Goal: Navigation & Orientation: Locate item on page

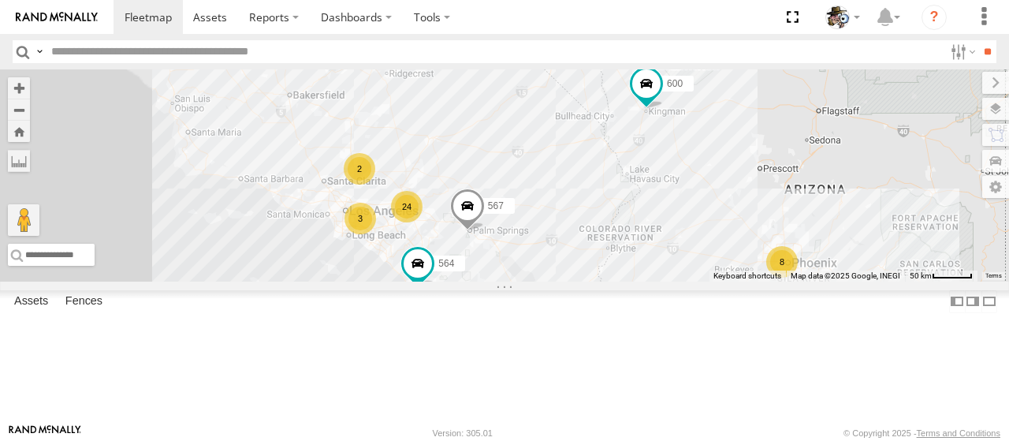
drag, startPoint x: 541, startPoint y: 140, endPoint x: 718, endPoint y: 245, distance: 206.5
click at [718, 245] on div "590 484 24 8 3 564 2 600 567" at bounding box center [504, 175] width 1009 height 212
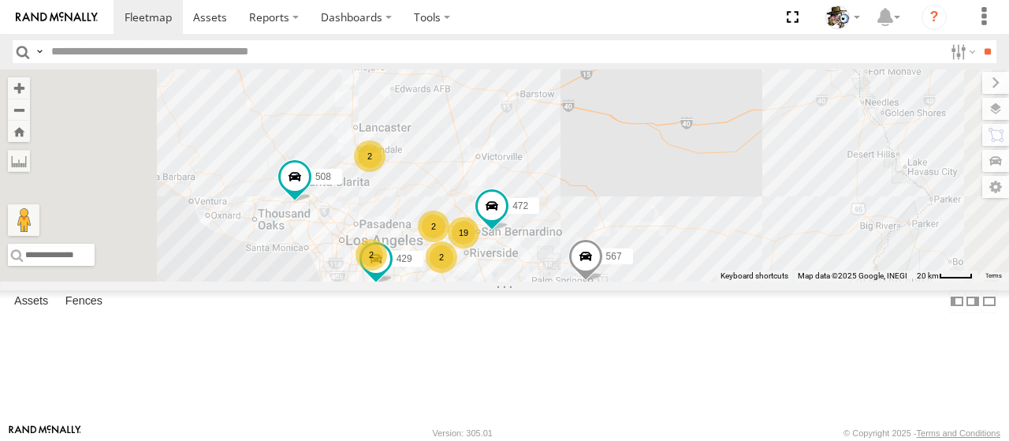
drag, startPoint x: 531, startPoint y: 228, endPoint x: 580, endPoint y: 274, distance: 67.5
click at [580, 274] on div "590 484 564 600 567 508 596 599 19 2 2 2 472 429 2" at bounding box center [504, 175] width 1009 height 212
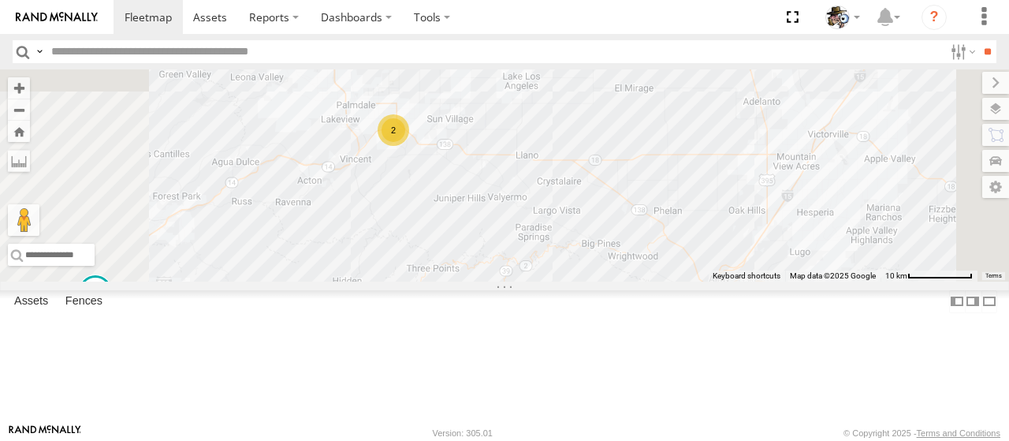
drag, startPoint x: 584, startPoint y: 214, endPoint x: 577, endPoint y: 263, distance: 49.4
click at [577, 263] on div "590 484 564 600 567 508 596 599 472 429 509 475 HINO 457 18 2 2" at bounding box center [504, 175] width 1009 height 212
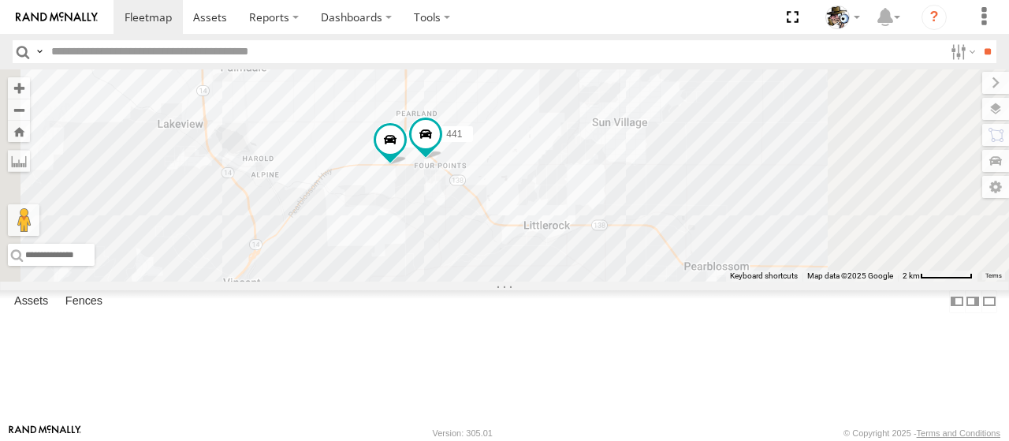
drag, startPoint x: 594, startPoint y: 180, endPoint x: 605, endPoint y: 304, distance: 124.3
click at [605, 281] on div "590 484 564 600 567 508 596 599 472 429 509 475 HINO 457 507 441" at bounding box center [504, 175] width 1009 height 212
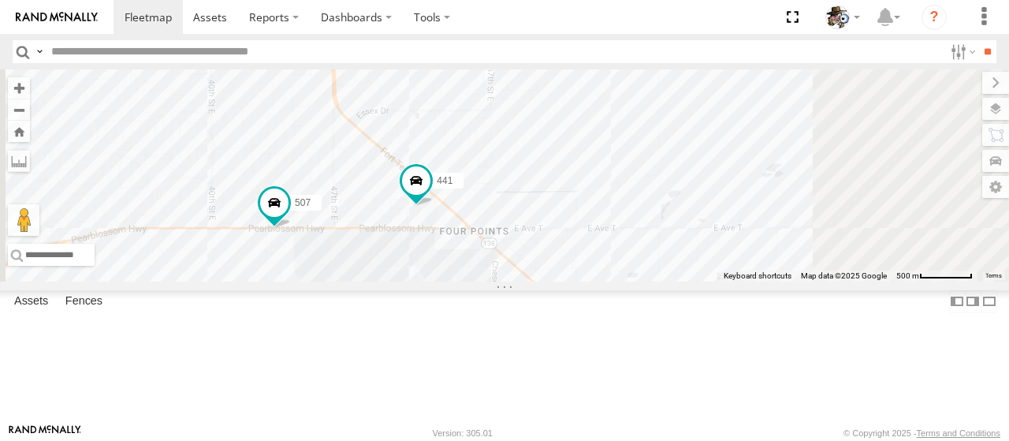
drag, startPoint x: 613, startPoint y: 245, endPoint x: 617, endPoint y: 316, distance: 71.1
click at [613, 281] on div "590 484 564 600 567 508 596 599 472 429 509 475 HINO 457 507 441" at bounding box center [504, 175] width 1009 height 212
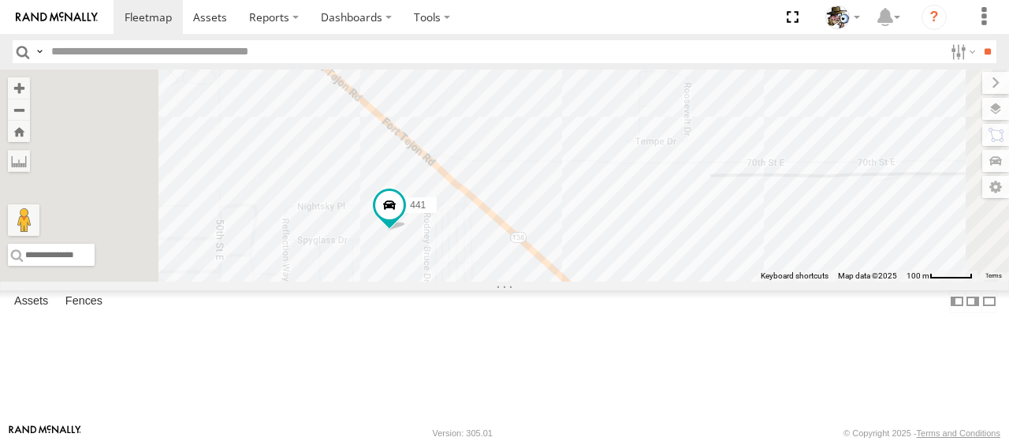
drag, startPoint x: 511, startPoint y: 247, endPoint x: 620, endPoint y: 303, distance: 123.1
click at [620, 281] on div "590 484 564 600 567 508 596 599 472 429 509 475 HINO 457 507 441" at bounding box center [504, 175] width 1009 height 212
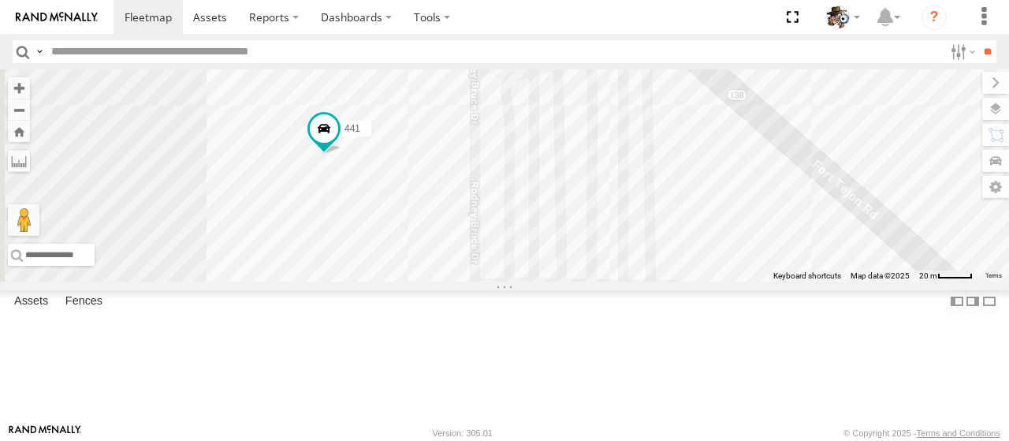
drag, startPoint x: 549, startPoint y: 307, endPoint x: 577, endPoint y: 291, distance: 32.9
click at [577, 281] on div "590 484 564 600 567 508 596 599 472 429 509 475 HINO 457 507 441" at bounding box center [504, 175] width 1009 height 212
click at [1000, 103] on label at bounding box center [981, 109] width 58 height 22
click at [0, 0] on span "Basemaps" at bounding box center [0, 0] width 0 height 0
click at [0, 0] on span "Satellite + Roadmap" at bounding box center [0, 0] width 0 height 0
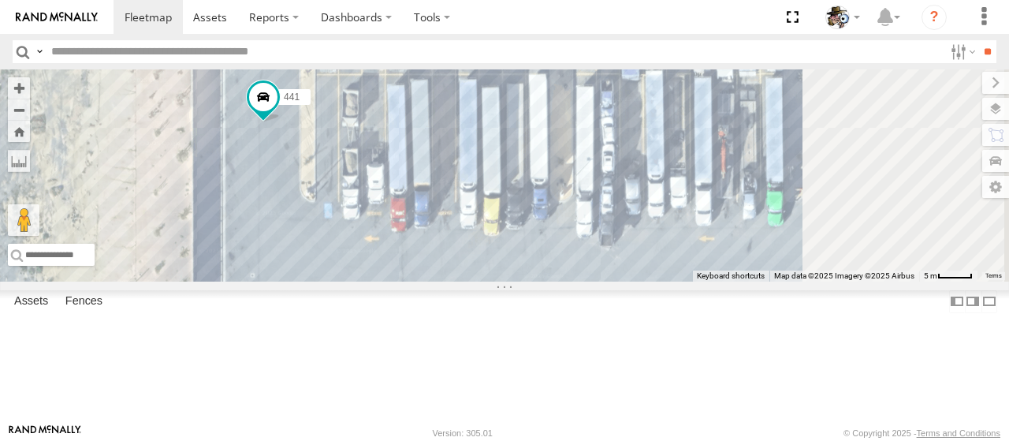
drag, startPoint x: 609, startPoint y: 263, endPoint x: 553, endPoint y: 289, distance: 62.1
click at [553, 281] on div "590 484 564 600 567 508 596 599 472 429 509 475 HINO 457 507 441" at bounding box center [504, 175] width 1009 height 212
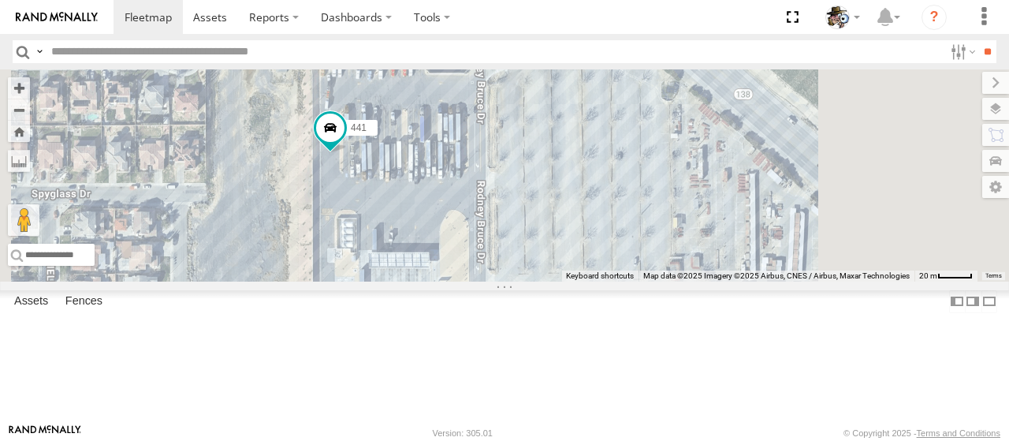
drag, startPoint x: 665, startPoint y: 327, endPoint x: 615, endPoint y: 237, distance: 103.1
click at [615, 237] on div "590 484 564 600 567 508 596 599 472 429 509 475 HINO 457 507 441" at bounding box center [504, 175] width 1009 height 212
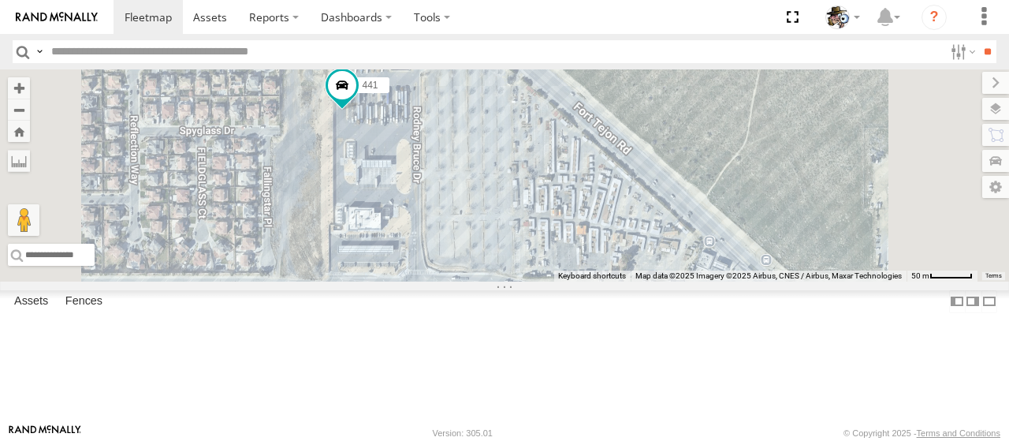
drag, startPoint x: 678, startPoint y: 284, endPoint x: 653, endPoint y: 247, distance: 44.8
click at [653, 247] on div "590 484 564 600 567 508 596 599 472 429 509 475 HINO 457 507 441" at bounding box center [504, 175] width 1009 height 212
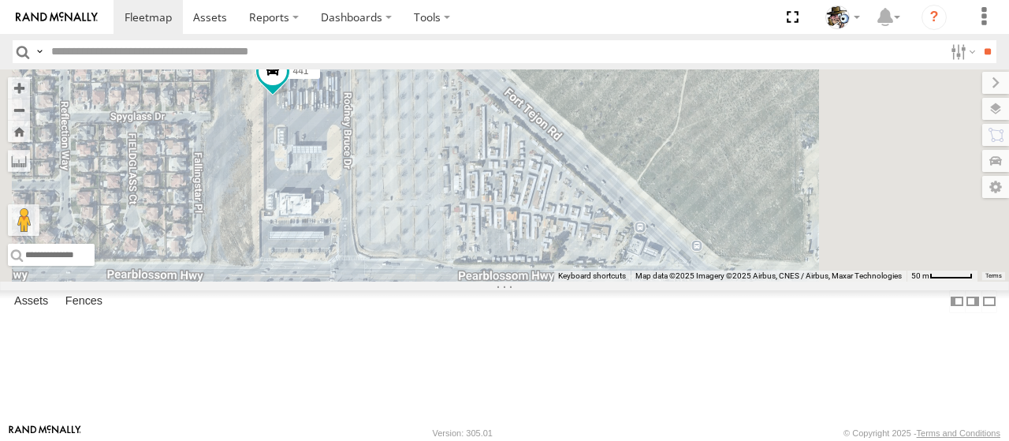
drag, startPoint x: 670, startPoint y: 278, endPoint x: 599, endPoint y: 263, distance: 72.5
click at [599, 263] on div "590 484 564 600 567 508 596 599 472 429 509 475 HINO 457 507 441" at bounding box center [504, 175] width 1009 height 212
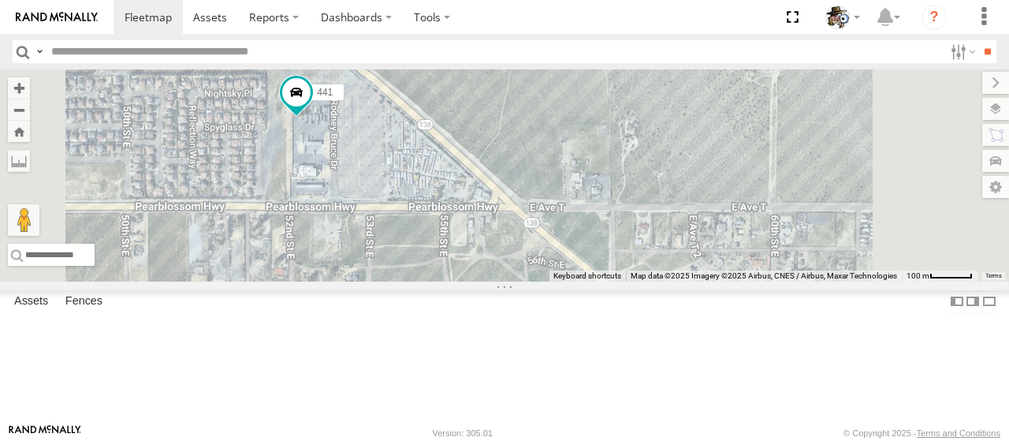
drag, startPoint x: 606, startPoint y: 260, endPoint x: 565, endPoint y: 234, distance: 48.6
click at [565, 234] on div "590 484 564 600 567 508 596 599 472 429 509 475 HINO 457 507 441" at bounding box center [504, 175] width 1009 height 212
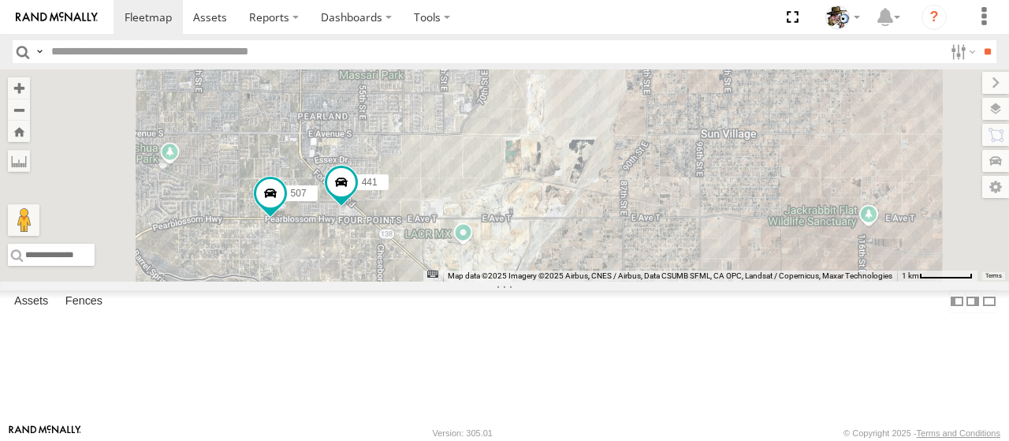
drag, startPoint x: 579, startPoint y: 284, endPoint x: 557, endPoint y: 298, distance: 25.6
click at [557, 281] on div "590 484 564 600 567 508 596 599 472 429 509 475 HINO 457 507 441" at bounding box center [504, 175] width 1009 height 212
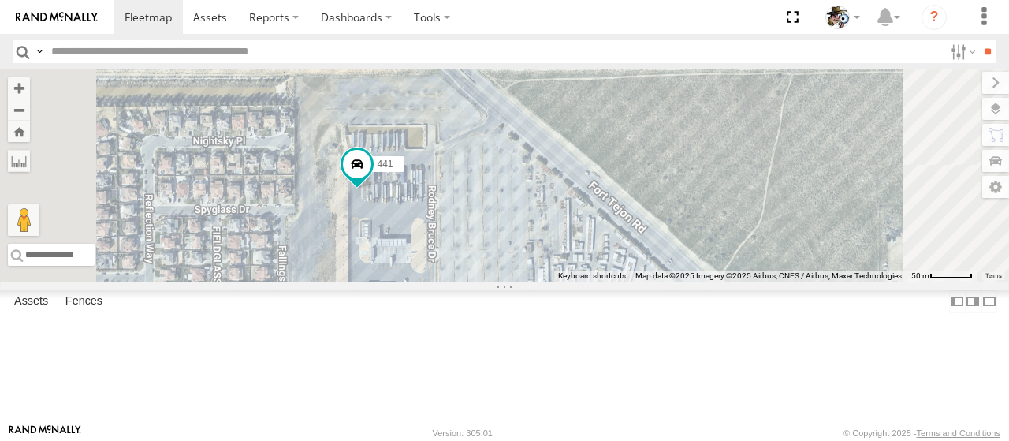
drag, startPoint x: 571, startPoint y: 330, endPoint x: 571, endPoint y: 282, distance: 47.3
click at [571, 281] on div "590 484 564 600 567 508 596 599 472 429 509 475 HINO 457 507 441" at bounding box center [504, 175] width 1009 height 212
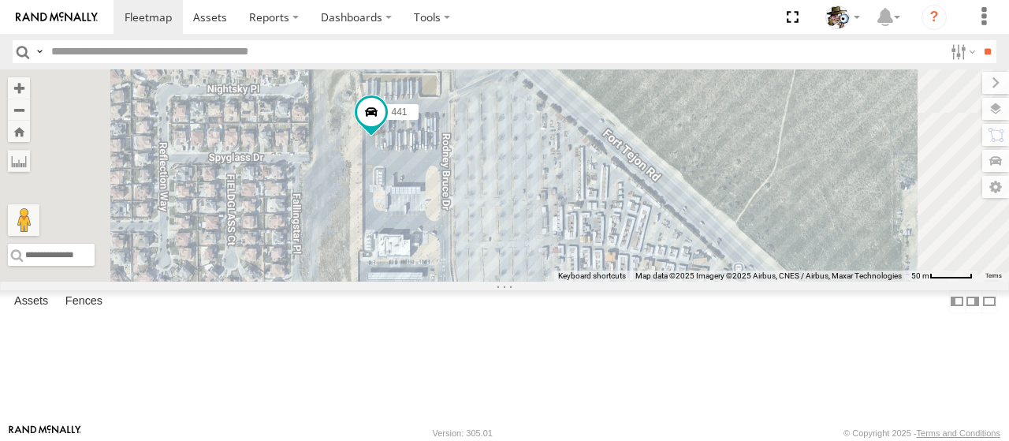
drag, startPoint x: 590, startPoint y: 289, endPoint x: 604, endPoint y: 236, distance: 55.5
click at [604, 236] on div "590 484 564 600 567 508 596 599 472 429 509 475 HINO 457 507 441" at bounding box center [504, 175] width 1009 height 212
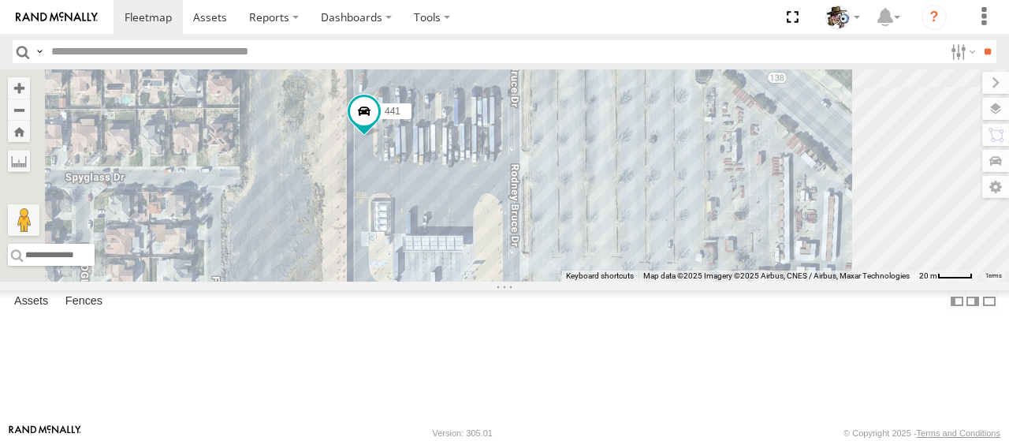
drag, startPoint x: 593, startPoint y: 190, endPoint x: 594, endPoint y: 291, distance: 100.9
click at [594, 281] on div "590 484 564 600 567 508 596 599 472 429 509 475 HINO 457 507 441" at bounding box center [504, 175] width 1009 height 212
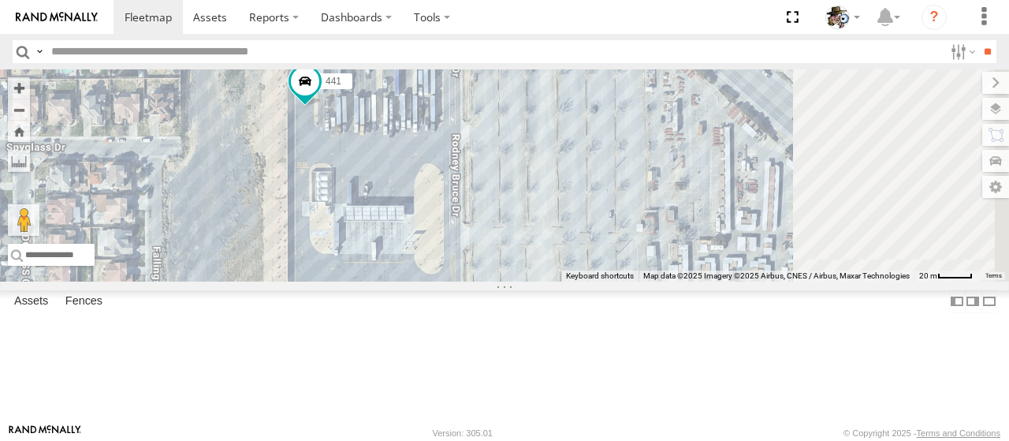
drag, startPoint x: 643, startPoint y: 274, endPoint x: 569, endPoint y: 225, distance: 88.8
click at [569, 225] on div "590 484 564 600 567 508 596 599 472 429 509 475 HINO 457 507 441" at bounding box center [504, 175] width 1009 height 212
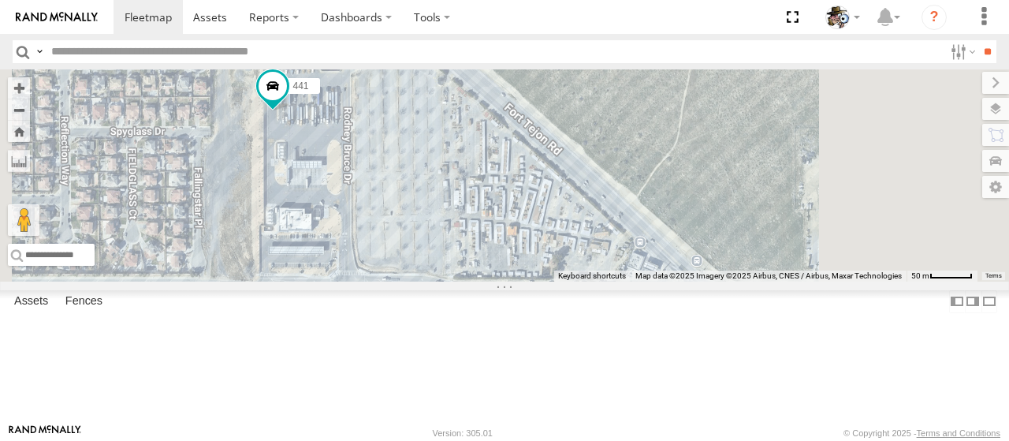
drag, startPoint x: 649, startPoint y: 278, endPoint x: 579, endPoint y: 255, distance: 73.6
click at [579, 255] on div "590 484 564 600 567 508 596 599 472 429 509 475 HINO 457 507 441" at bounding box center [504, 175] width 1009 height 212
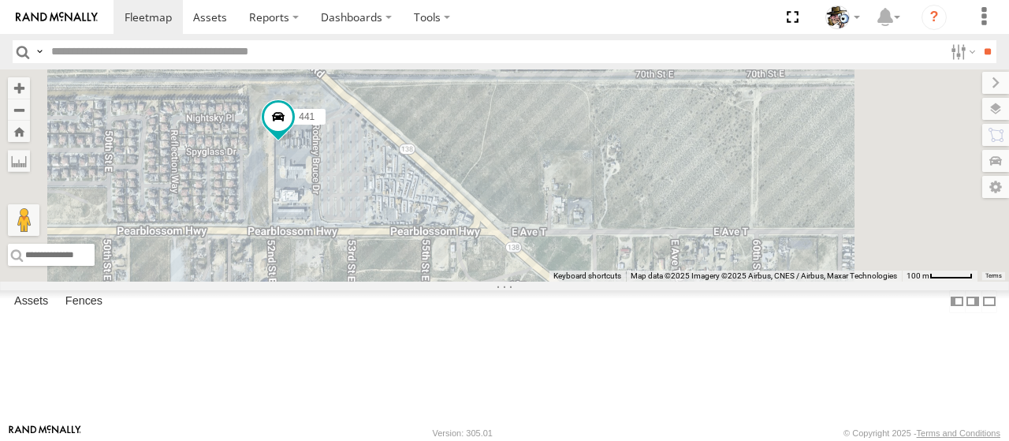
click at [580, 267] on div "590 484 564 600 567 508 596 599 472 429 509 475 HINO 457 507 441" at bounding box center [504, 175] width 1009 height 212
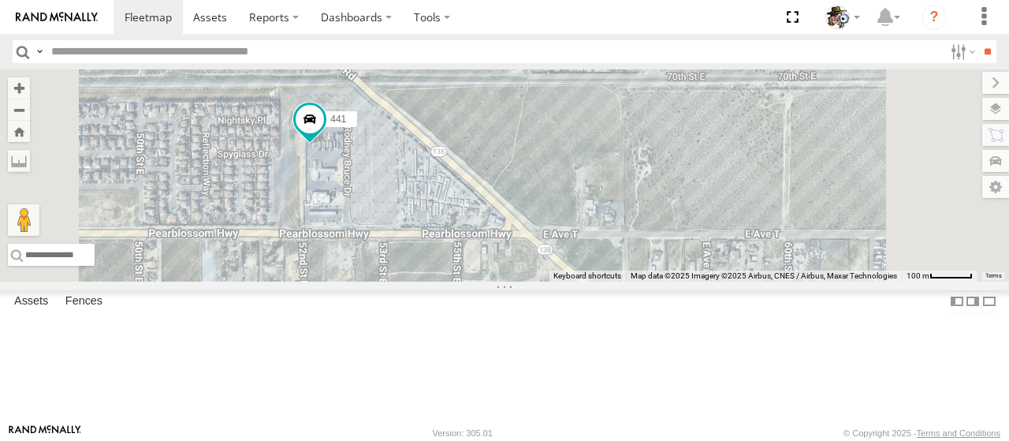
drag, startPoint x: 542, startPoint y: 196, endPoint x: 575, endPoint y: 199, distance: 33.2
click at [575, 199] on div "590 484 564 600 567 508 596 599 472 429 509 475 HINO 457 507 441" at bounding box center [504, 175] width 1009 height 212
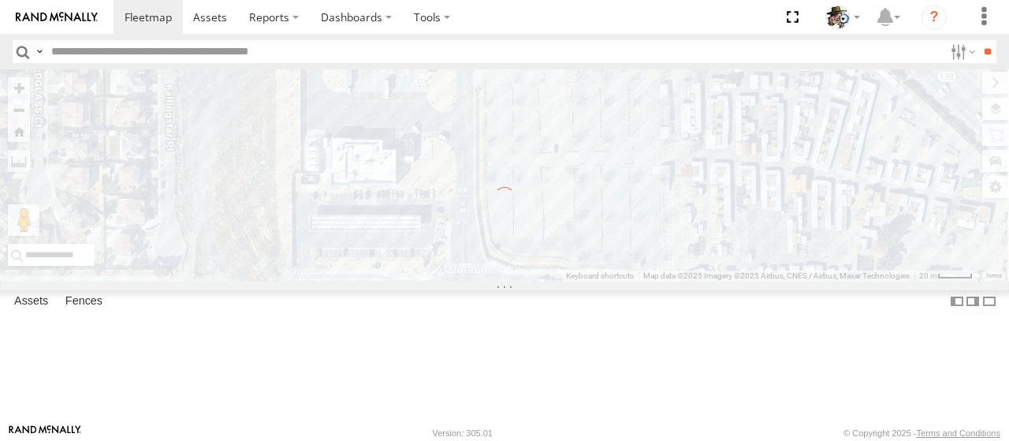
drag, startPoint x: 583, startPoint y: 182, endPoint x: 697, endPoint y: 214, distance: 117.8
click at [697, 214] on div "To navigate the map with touch gestures double-tap and hold your finger on the …" at bounding box center [504, 175] width 1009 height 212
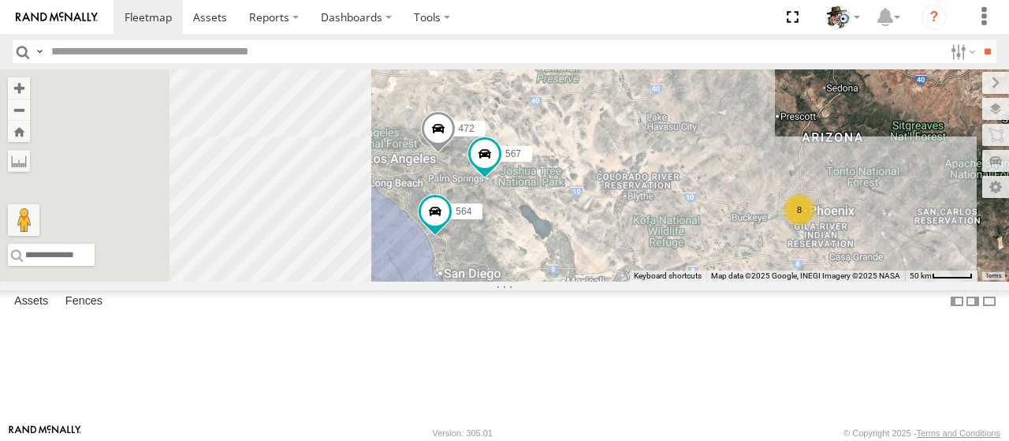
drag, startPoint x: 559, startPoint y: 275, endPoint x: 821, endPoint y: 305, distance: 264.2
click at [821, 281] on div "To navigate the map with touch gestures double-tap and hold your finger on the …" at bounding box center [504, 175] width 1009 height 212
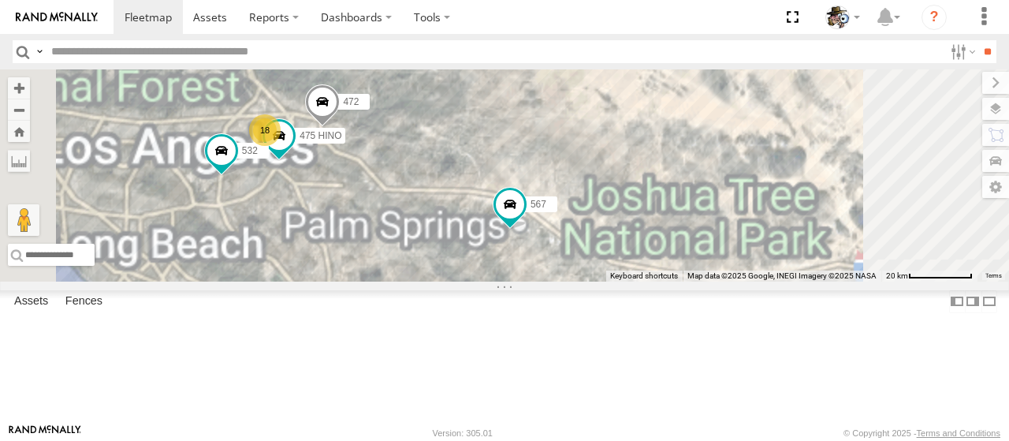
drag, startPoint x: 560, startPoint y: 204, endPoint x: 757, endPoint y: 321, distance: 229.0
click at [757, 281] on div "590 484 564 600 567 508 18 475 HINO 532 472" at bounding box center [504, 175] width 1009 height 212
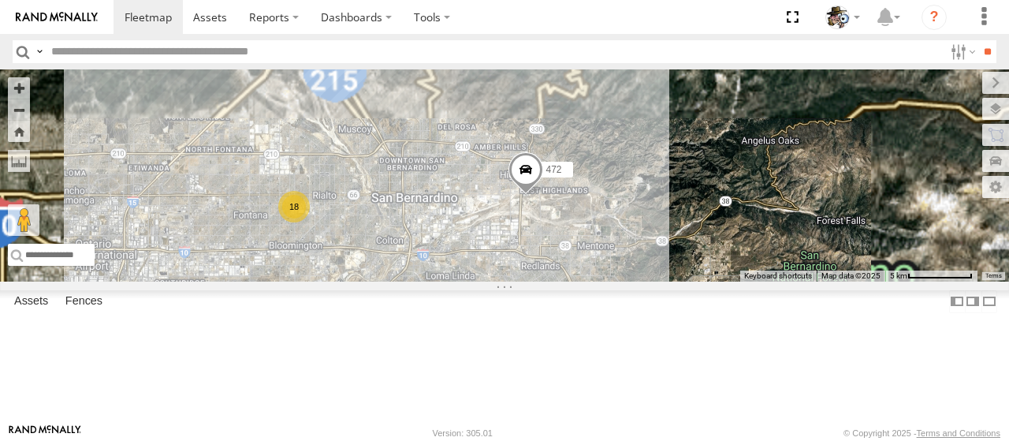
drag, startPoint x: 683, startPoint y: 233, endPoint x: 728, endPoint y: 386, distance: 160.4
click at [728, 281] on div "590 484 564 600 567 508 475 HINO 472 509 457 429 18" at bounding box center [504, 175] width 1009 height 212
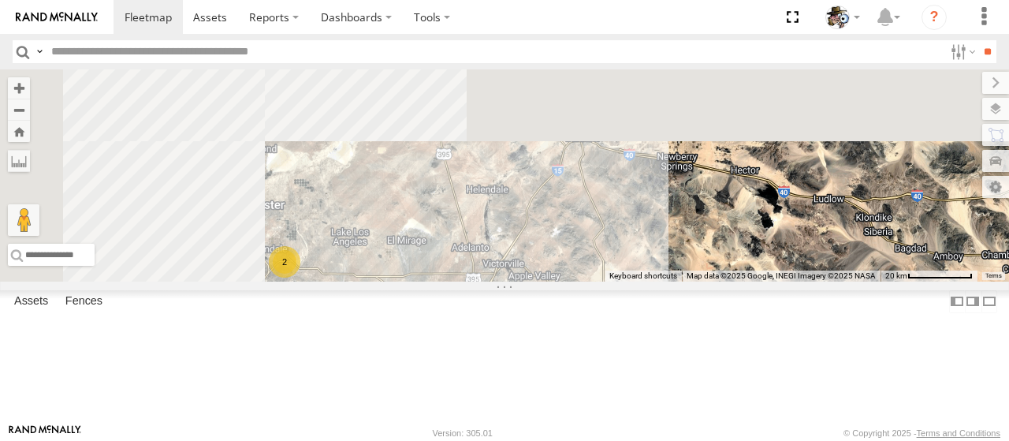
drag, startPoint x: 590, startPoint y: 182, endPoint x: 717, endPoint y: 419, distance: 269.5
click at [717, 281] on div "590 484 564 600 567 508 475 HINO 472 509 457 429 18 2 2 2 Keyboard shortcuts Ma…" at bounding box center [504, 175] width 1009 height 212
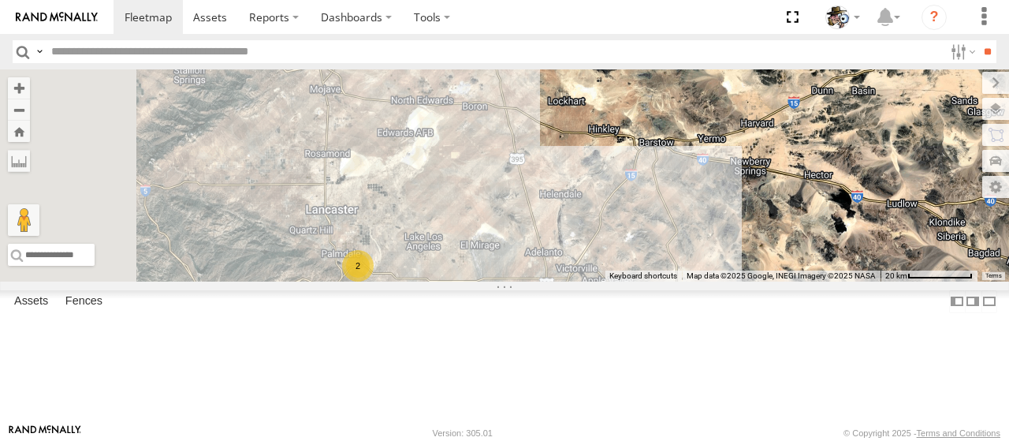
drag, startPoint x: 586, startPoint y: 288, endPoint x: 640, endPoint y: 278, distance: 55.2
click at [640, 278] on div "590 484 564 600 567 508 475 HINO 472 509 457 429 18 2 2 2" at bounding box center [504, 175] width 1009 height 212
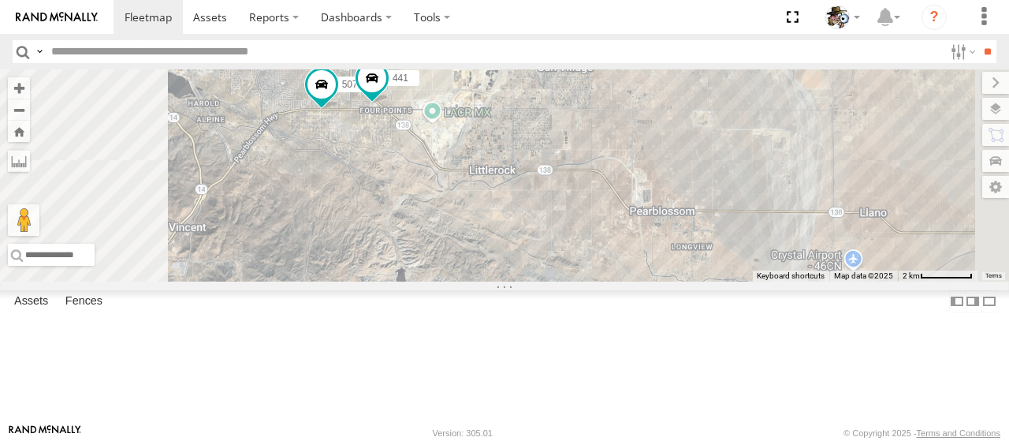
drag, startPoint x: 609, startPoint y: 199, endPoint x: 594, endPoint y: 296, distance: 98.0
click at [594, 281] on div "590 484 564 600 567 508 475 HINO 472 509 457 429 507 441" at bounding box center [504, 175] width 1009 height 212
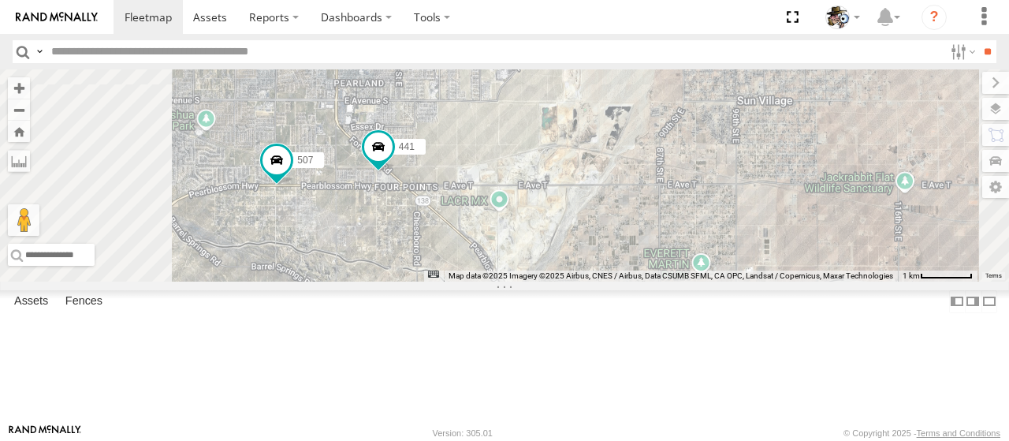
drag, startPoint x: 557, startPoint y: 196, endPoint x: 601, endPoint y: 330, distance: 141.9
click at [601, 281] on div "590 484 564 600 567 508 475 HINO 472 509 457 429 507 441" at bounding box center [504, 175] width 1009 height 212
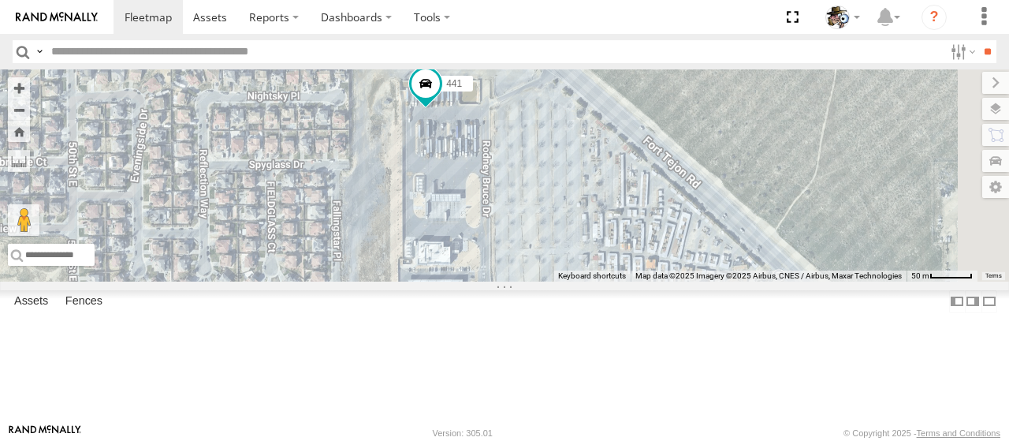
drag, startPoint x: 730, startPoint y: 229, endPoint x: 645, endPoint y: 219, distance: 85.8
click at [645, 219] on div "590 484 564 600 567 508 475 HINO 472 509 457 429 507 441" at bounding box center [504, 175] width 1009 height 212
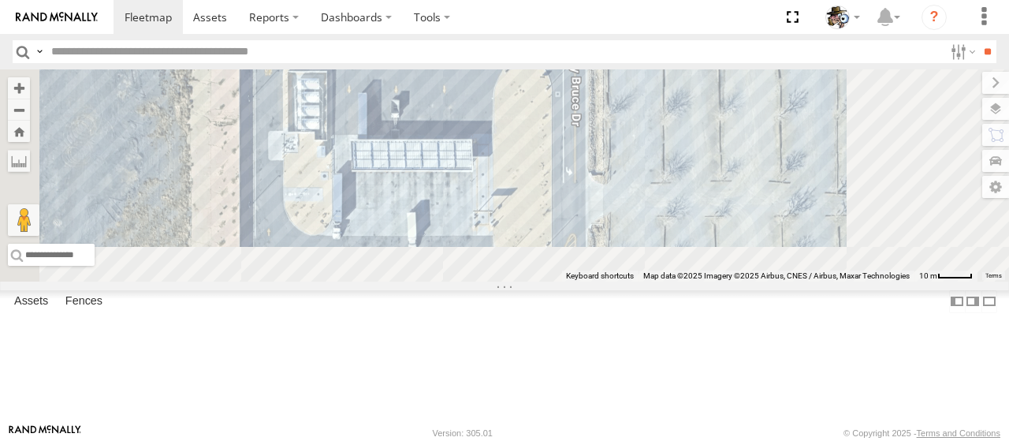
drag, startPoint x: 691, startPoint y: 294, endPoint x: 650, endPoint y: 129, distance: 170.4
click at [650, 129] on div "590 484 564 600 567 508 475 HINO 472 509 457 429 507 441" at bounding box center [504, 175] width 1009 height 212
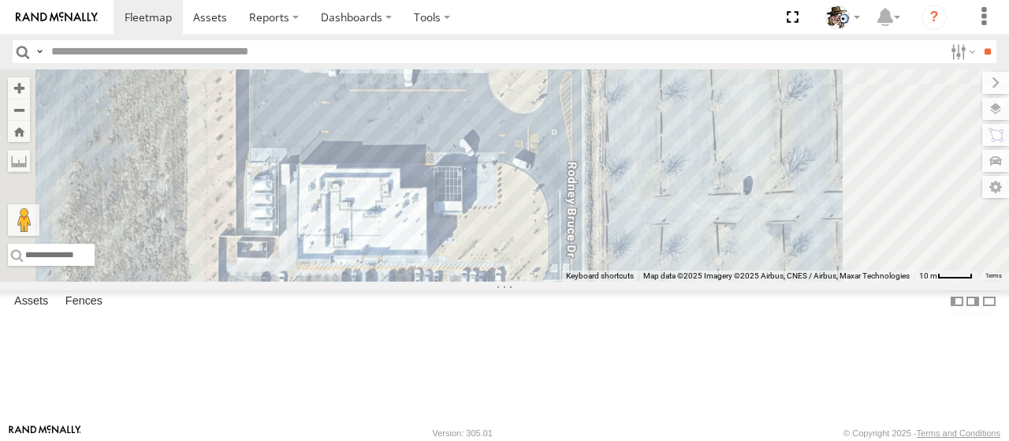
drag, startPoint x: 630, startPoint y: 228, endPoint x: 627, endPoint y: 64, distance: 164.0
click at [627, 64] on body at bounding box center [504, 220] width 1009 height 441
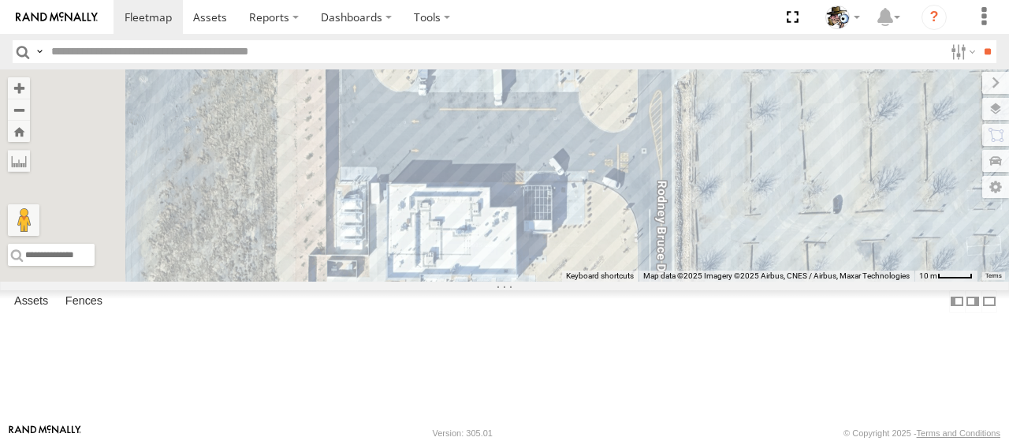
drag, startPoint x: 624, startPoint y: 207, endPoint x: 711, endPoint y: 234, distance: 91.0
click at [711, 234] on div "590 484 564 600 567 508 475 HINO 472 509 457 429 507 441" at bounding box center [504, 175] width 1009 height 212
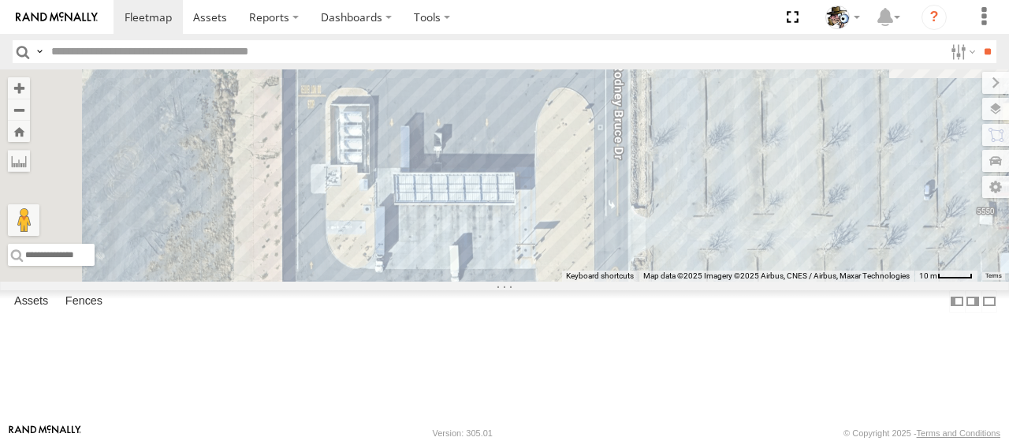
drag, startPoint x: 673, startPoint y: 210, endPoint x: 628, endPoint y: 379, distance: 174.6
click at [628, 281] on div "590 484 564 600 567 508 475 HINO 472 509 457 429 507 441" at bounding box center [504, 175] width 1009 height 212
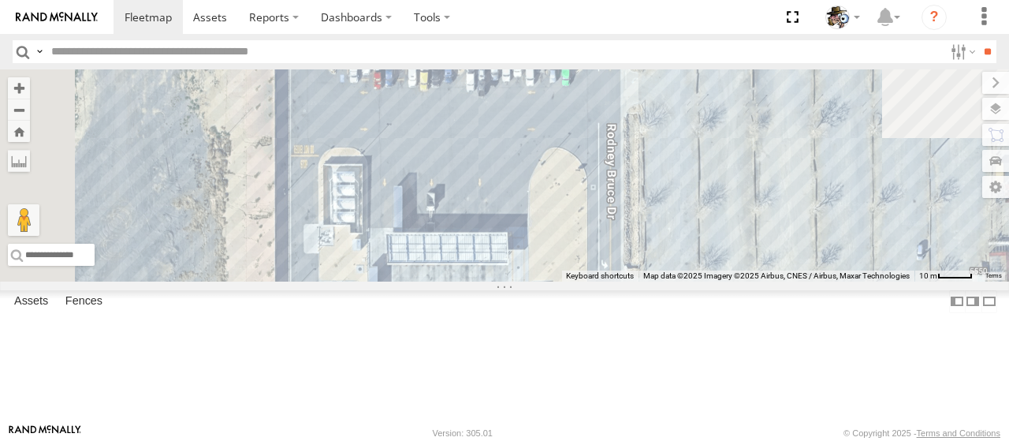
drag, startPoint x: 621, startPoint y: 174, endPoint x: 614, endPoint y: 236, distance: 61.9
click at [614, 236] on div "590 484 564 600 567 508 475 HINO 472 509 457 429 507 441" at bounding box center [504, 175] width 1009 height 212
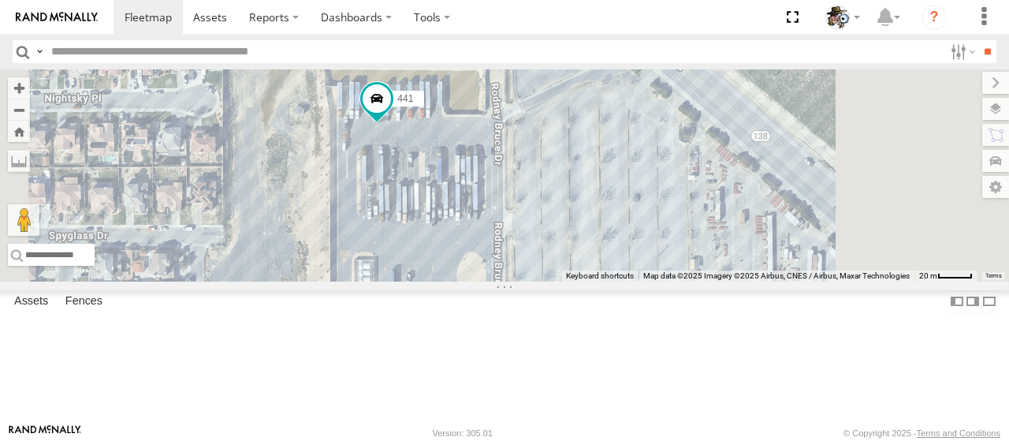
drag, startPoint x: 686, startPoint y: 251, endPoint x: 657, endPoint y: 340, distance: 93.0
click at [656, 281] on div "590 484 564 600 567 508 475 HINO 472 509 457 429 507 441" at bounding box center [504, 175] width 1009 height 212
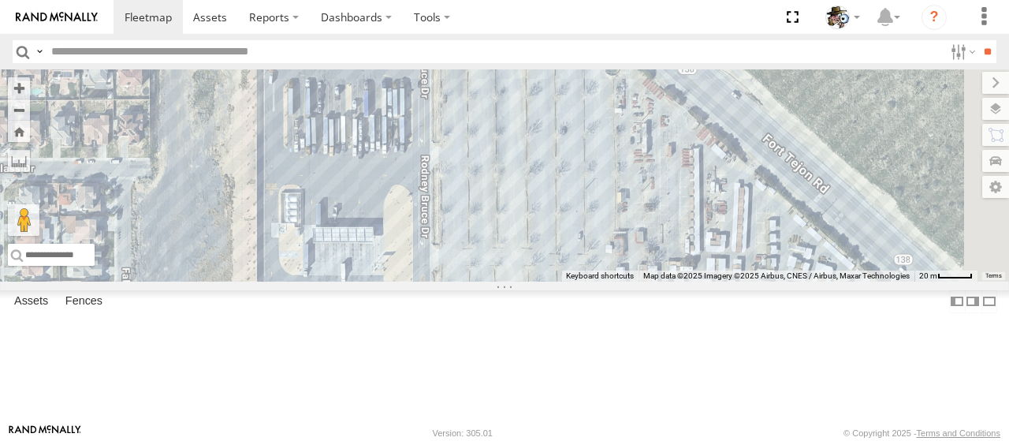
drag, startPoint x: 687, startPoint y: 281, endPoint x: 614, endPoint y: 215, distance: 98.8
click at [614, 215] on div "590 484 564 600 567 508 475 HINO 472 509 457 429 507 441" at bounding box center [504, 175] width 1009 height 212
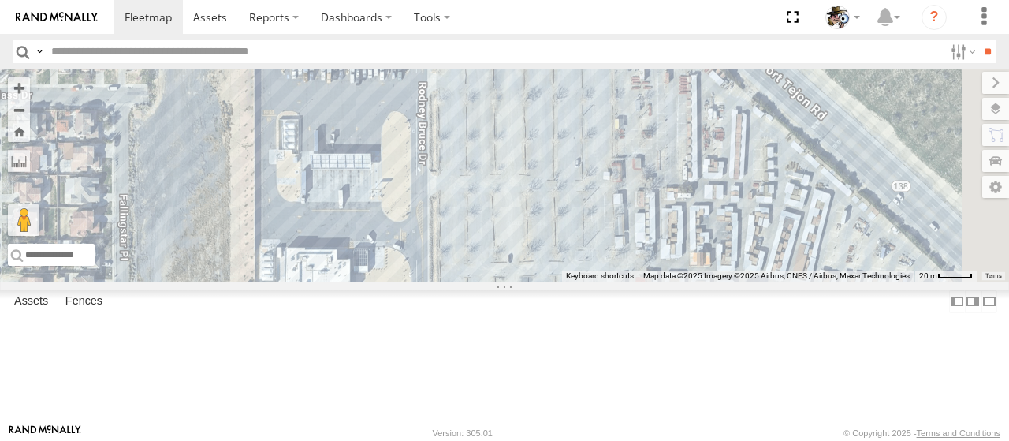
drag, startPoint x: 589, startPoint y: 337, endPoint x: 583, endPoint y: 261, distance: 75.9
click at [583, 252] on div "590 484 564 600 567 508 475 HINO 472 509 457 429 507 441" at bounding box center [504, 175] width 1009 height 212
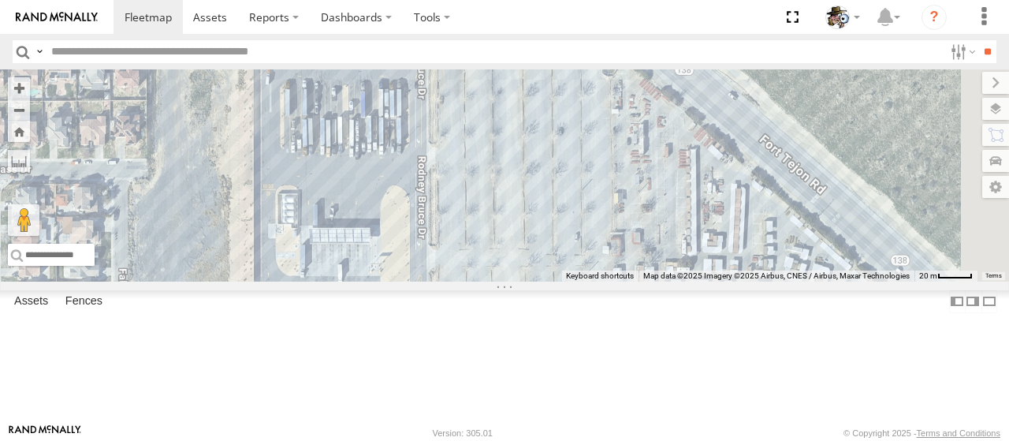
drag, startPoint x: 576, startPoint y: 266, endPoint x: 576, endPoint y: 347, distance: 81.2
click at [576, 281] on div "590 484 564 600 567 508 475 HINO 472 509 457 429 507 441" at bounding box center [504, 175] width 1009 height 212
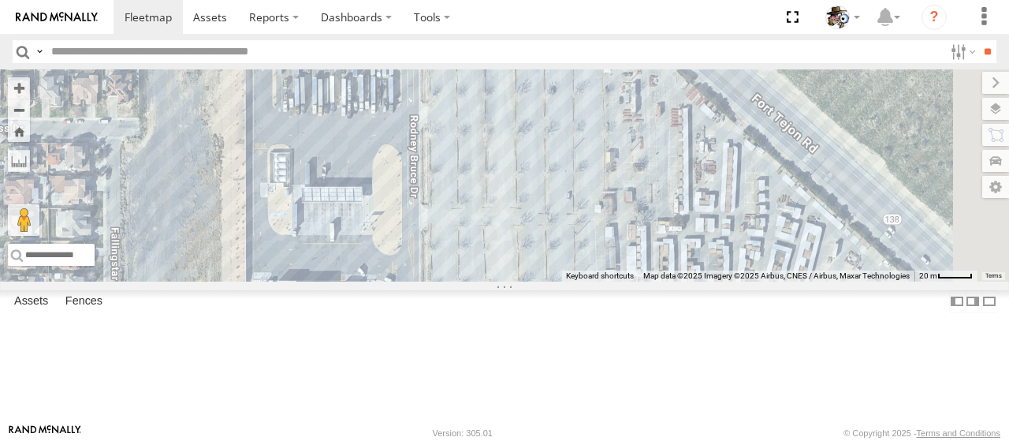
drag, startPoint x: 522, startPoint y: 241, endPoint x: 522, endPoint y: 162, distance: 79.6
click at [522, 162] on div "590 484 564 600 567 508 475 HINO 472 509 457 429 507 441" at bounding box center [504, 175] width 1009 height 212
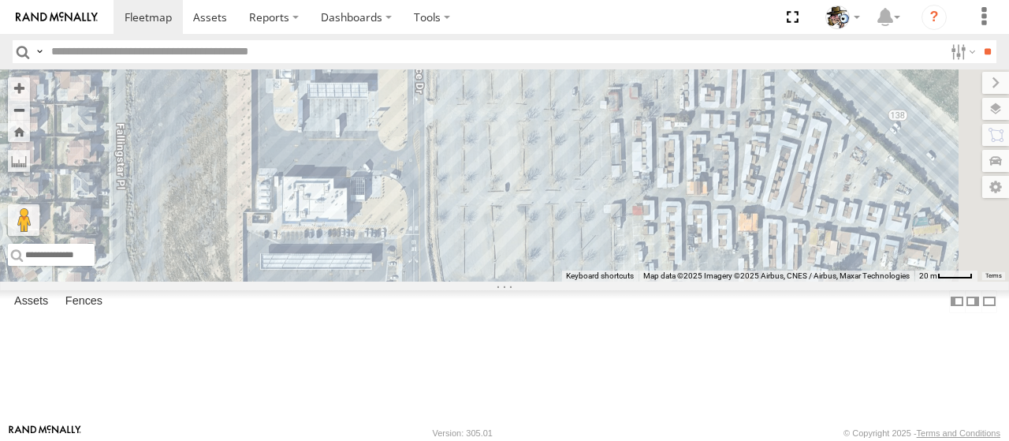
drag, startPoint x: 535, startPoint y: 269, endPoint x: 540, endPoint y: 174, distance: 94.8
click at [540, 174] on div "590 484 564 600 567 508 475 HINO 472 509 457 429 507 441" at bounding box center [504, 175] width 1009 height 212
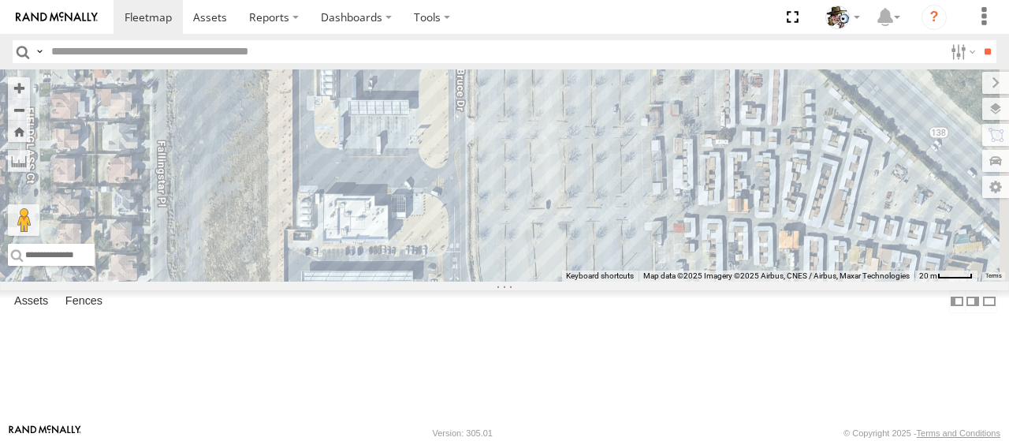
drag, startPoint x: 519, startPoint y: 315, endPoint x: 560, endPoint y: 329, distance: 43.4
click at [560, 281] on div "590 484 564 600 567 508 475 HINO 472 509 457 429 507 441" at bounding box center [504, 175] width 1009 height 212
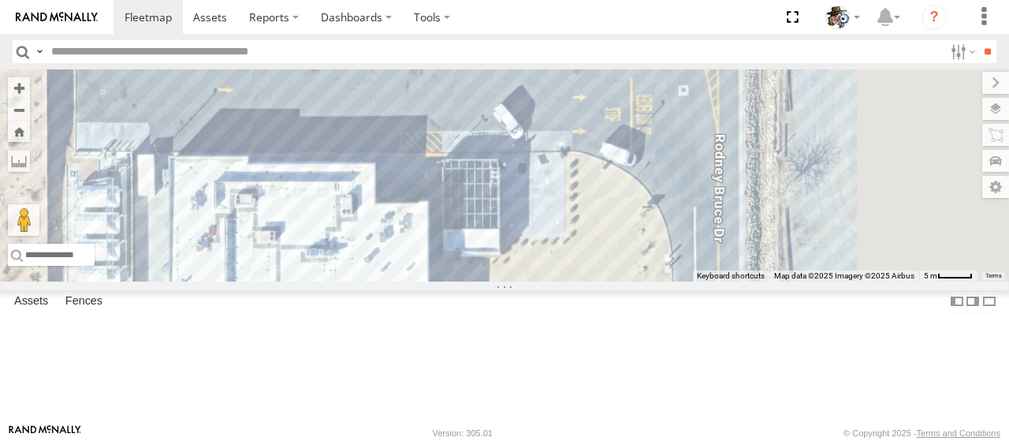
drag, startPoint x: 617, startPoint y: 247, endPoint x: 360, endPoint y: 284, distance: 259.7
click at [360, 284] on main "To navigate the map with touch gestures double-tap and hold your finger on the …" at bounding box center [504, 246] width 1009 height 354
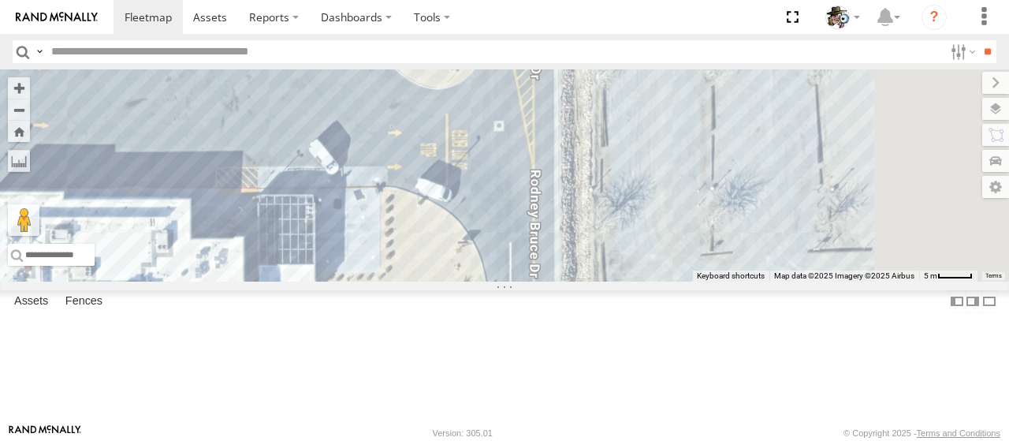
drag, startPoint x: 692, startPoint y: 274, endPoint x: 542, endPoint y: 319, distance: 157.4
click at [542, 281] on div "590 484 564 600 567 508 475 HINO 472 509 457 429 507 441" at bounding box center [504, 175] width 1009 height 212
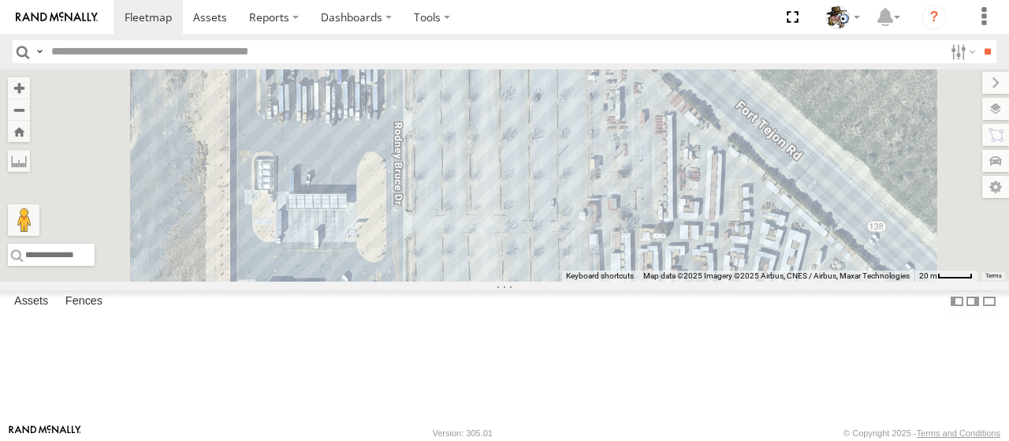
drag, startPoint x: 574, startPoint y: 248, endPoint x: 569, endPoint y: 333, distance: 85.3
click at [568, 281] on div "590 484 564 600 567 508 475 HINO 472 509 457 429 507 441" at bounding box center [504, 175] width 1009 height 212
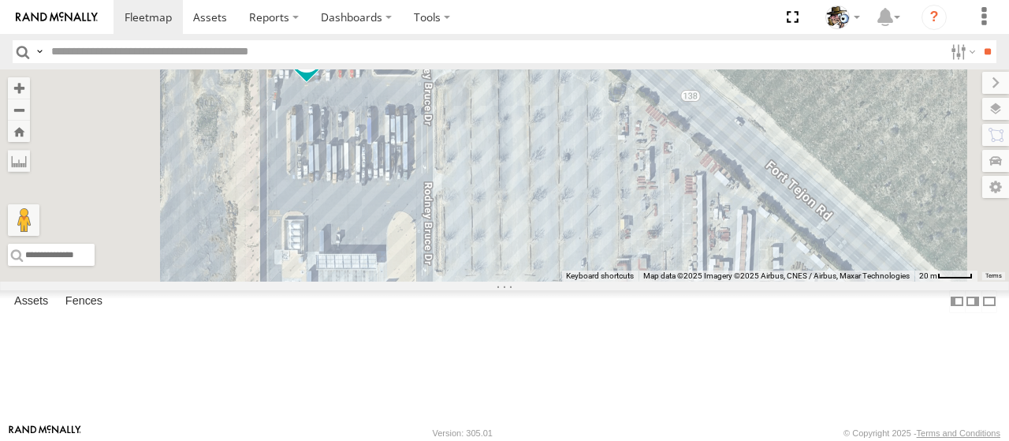
drag, startPoint x: 563, startPoint y: 257, endPoint x: 592, endPoint y: 284, distance: 39.6
click at [592, 281] on div "590 484 564 600 567 508 475 HINO 472 509 457 429 507 441" at bounding box center [504, 175] width 1009 height 212
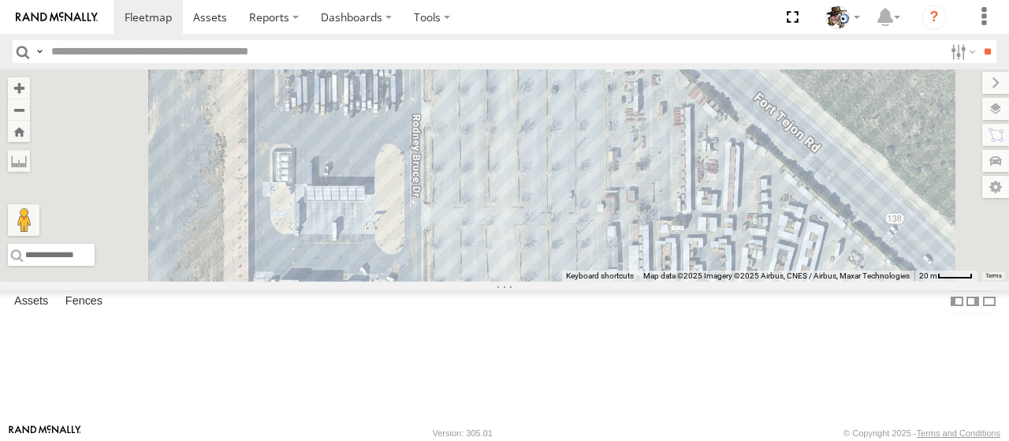
drag, startPoint x: 599, startPoint y: 336, endPoint x: 587, endPoint y: 261, distance: 76.0
click at [587, 261] on div "590 484 564 600 567 508 475 HINO 472 509 457 429 507 441" at bounding box center [504, 175] width 1009 height 212
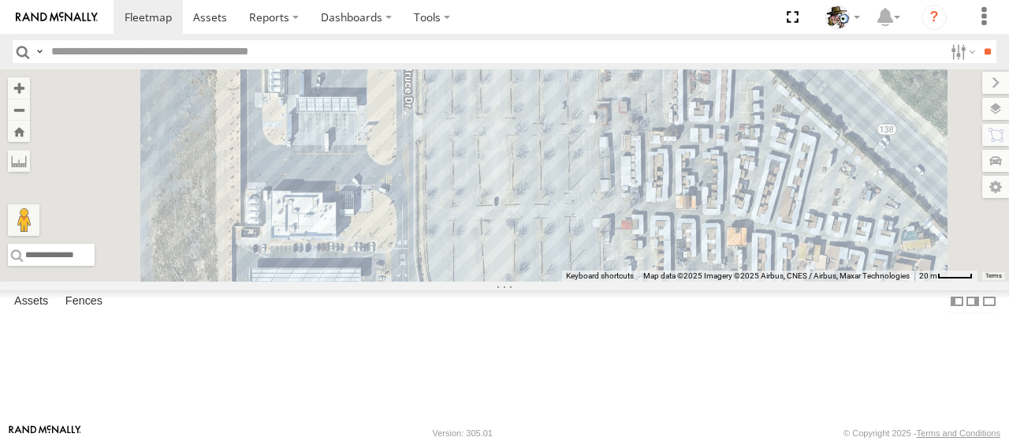
drag, startPoint x: 602, startPoint y: 329, endPoint x: 594, endPoint y: 237, distance: 91.8
click at [594, 237] on div "590 484 564 600 567 508 475 HINO 472 509 457 429 507 441" at bounding box center [504, 175] width 1009 height 212
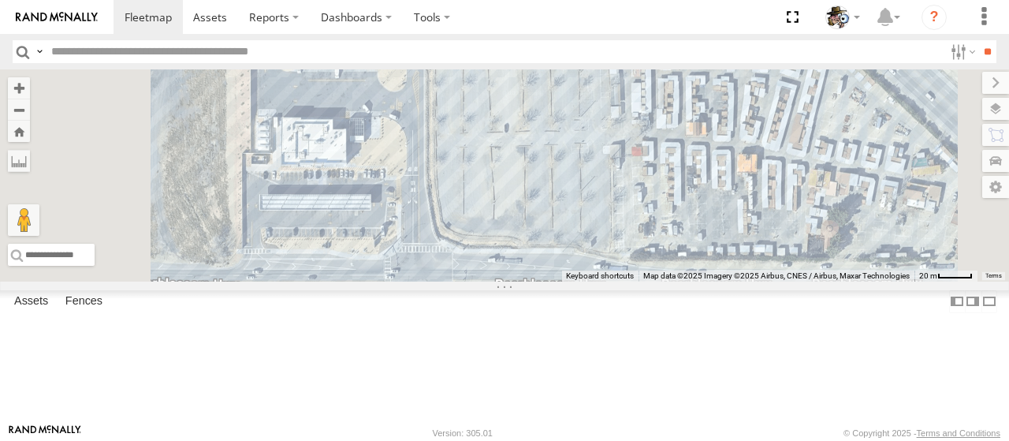
drag, startPoint x: 583, startPoint y: 341, endPoint x: 593, endPoint y: 267, distance: 74.8
click at [593, 267] on div "590 484 564 600 567 508 475 HINO 472 509 457 429 507 441" at bounding box center [504, 175] width 1009 height 212
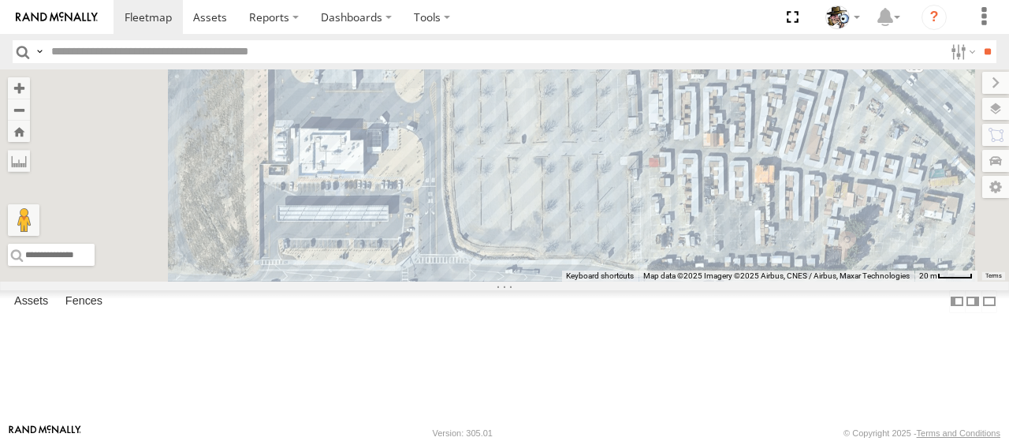
drag, startPoint x: 607, startPoint y: 291, endPoint x: 626, endPoint y: 304, distance: 22.7
click at [626, 281] on div "590 484 564 600 567 508 475 HINO 472 509 457 429 507 441" at bounding box center [504, 175] width 1009 height 212
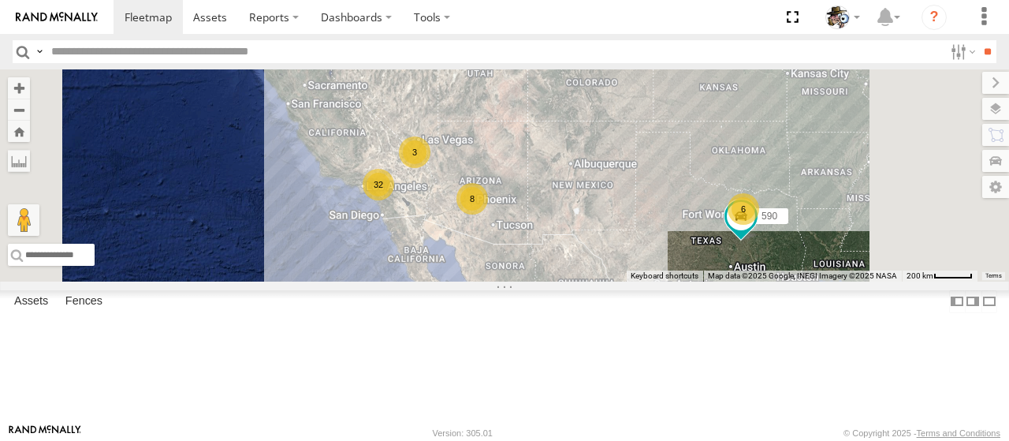
drag, startPoint x: 643, startPoint y: 318, endPoint x: 694, endPoint y: 289, distance: 57.9
click at [694, 281] on div "32 8 6 590 3 484" at bounding box center [504, 175] width 1009 height 212
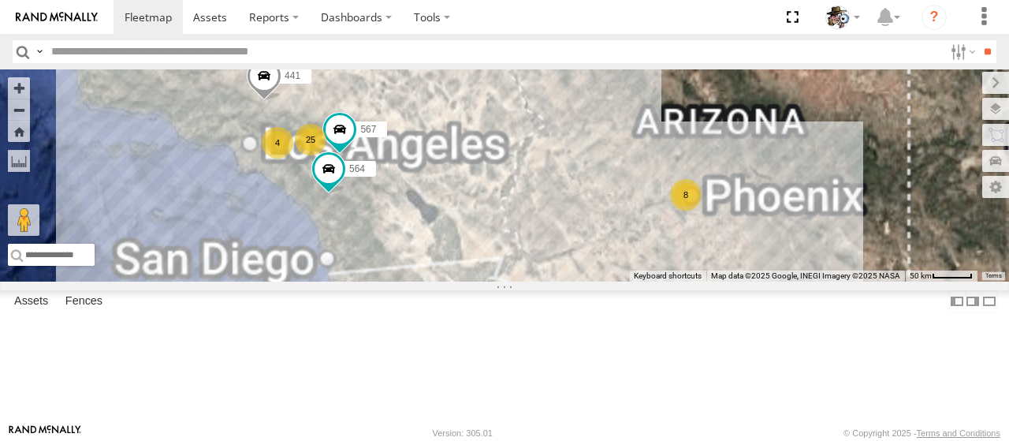
drag, startPoint x: 694, startPoint y: 261, endPoint x: 781, endPoint y: 274, distance: 88.5
click at [781, 274] on div "590 484 564 596 599 600 25 8 4 567 441" at bounding box center [504, 175] width 1009 height 212
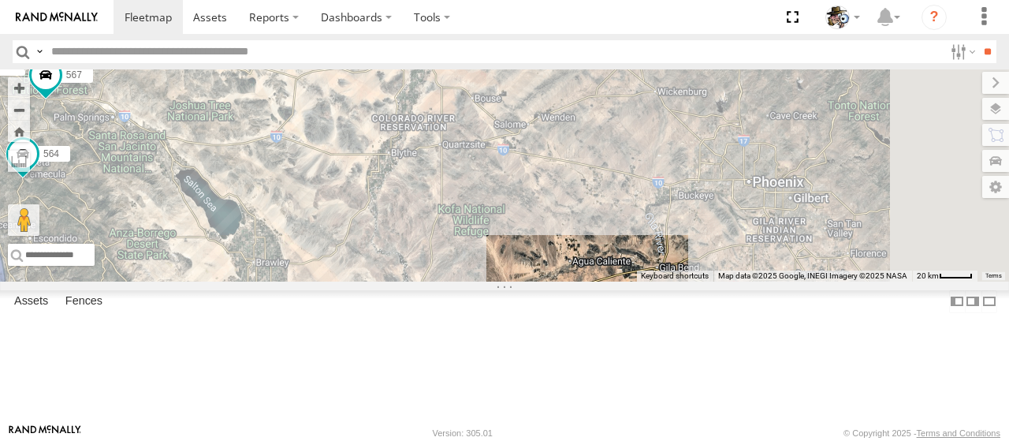
drag, startPoint x: 778, startPoint y: 296, endPoint x: 566, endPoint y: 299, distance: 212.1
click at [566, 281] on div "590 484 564 596 599 600 567 441 23" at bounding box center [504, 175] width 1009 height 212
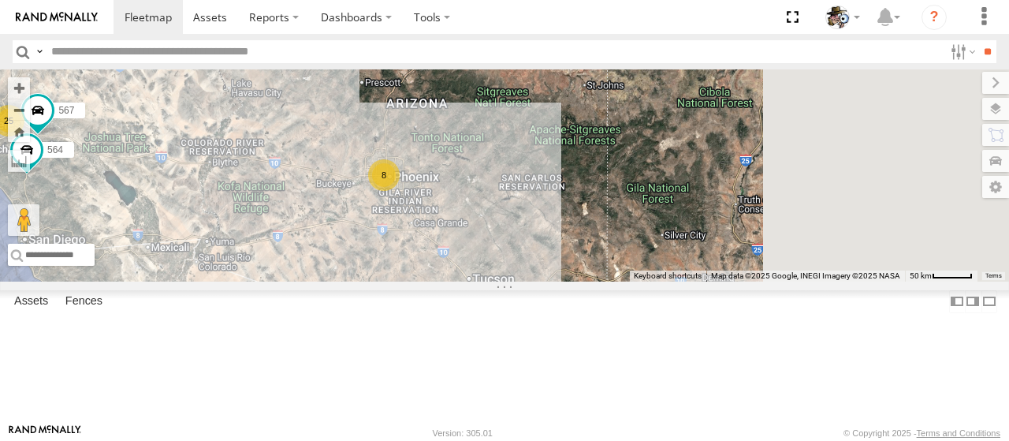
drag, startPoint x: 705, startPoint y: 285, endPoint x: 522, endPoint y: 256, distance: 185.1
click at [522, 256] on div "590 484 564 596 599 600 567 441 25 8" at bounding box center [504, 175] width 1009 height 212
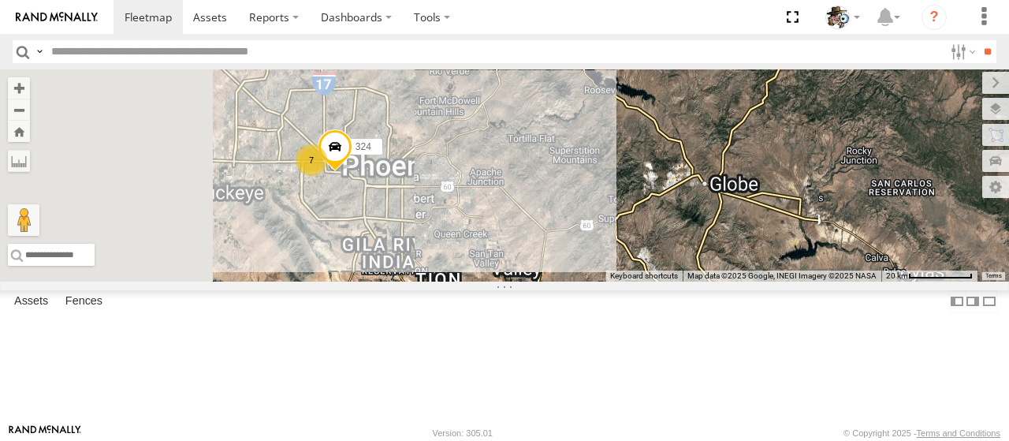
drag, startPoint x: 545, startPoint y: 192, endPoint x: 653, endPoint y: 326, distance: 172.1
click at [653, 281] on div "590 484 564 596 599 600 567 441 7 324" at bounding box center [504, 175] width 1009 height 212
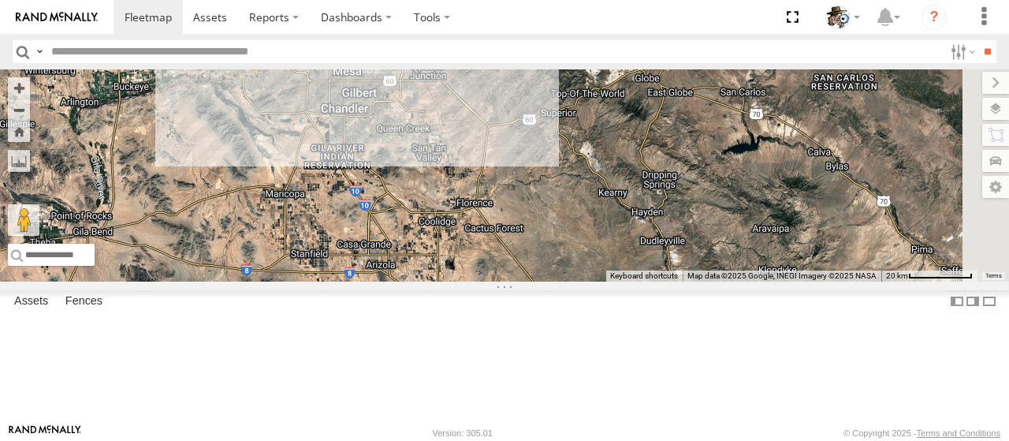
drag, startPoint x: 654, startPoint y: 363, endPoint x: 596, endPoint y: 255, distance: 122.8
click at [596, 255] on div "590 484 564 596 599 600 567 441 7 324" at bounding box center [504, 175] width 1009 height 212
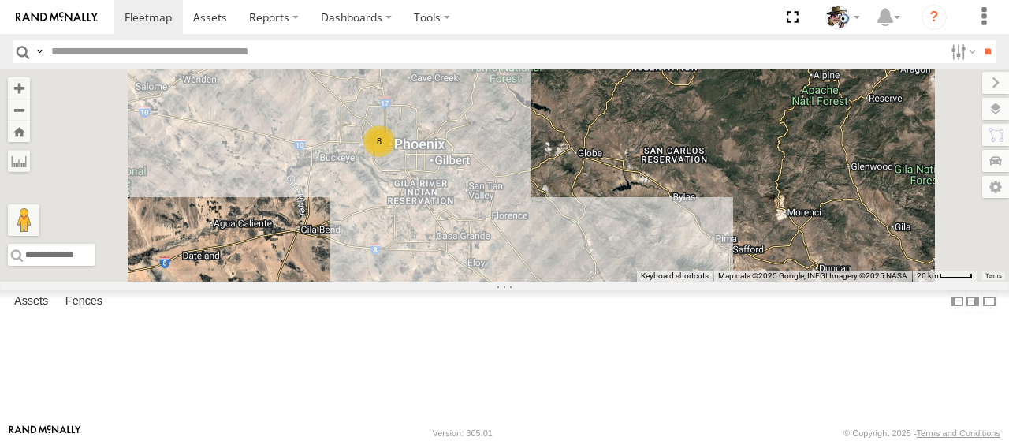
drag, startPoint x: 651, startPoint y: 329, endPoint x: 707, endPoint y: 351, distance: 60.2
click at [707, 281] on div "590 484 564 596 599 600 567 441 8" at bounding box center [504, 175] width 1009 height 212
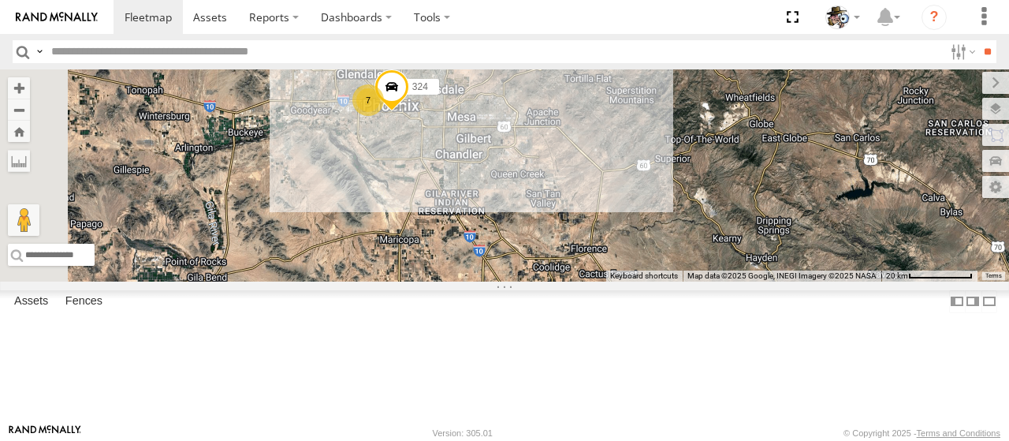
drag, startPoint x: 593, startPoint y: 256, endPoint x: 683, endPoint y: 335, distance: 119.6
click at [683, 281] on div "590 484 564 596 599 600 567 441 7 324" at bounding box center [504, 175] width 1009 height 212
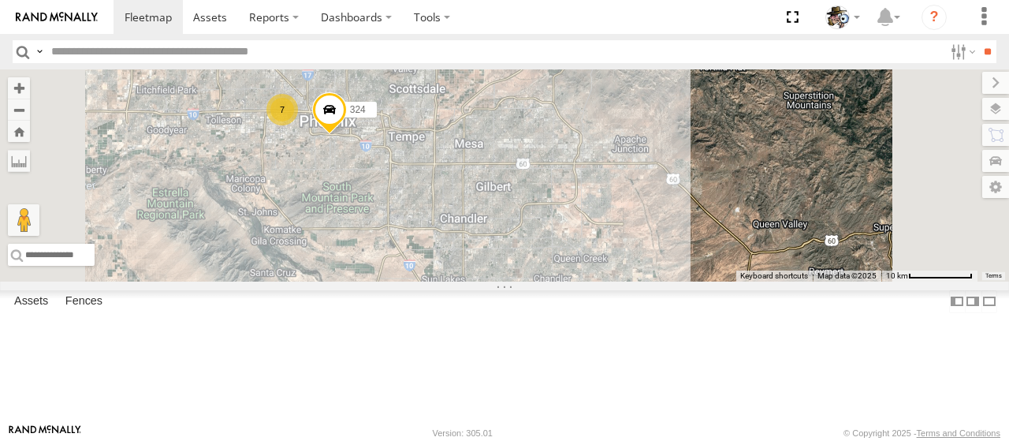
drag, startPoint x: 613, startPoint y: 240, endPoint x: 583, endPoint y: 345, distance: 108.3
click at [583, 281] on div "590 484 564 596 599 600 567 441 324 7" at bounding box center [504, 175] width 1009 height 212
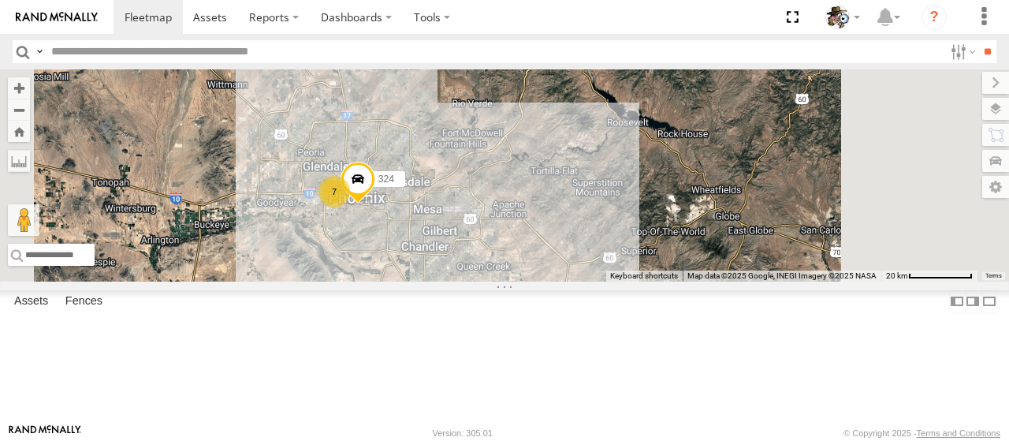
drag, startPoint x: 672, startPoint y: 412, endPoint x: 741, endPoint y: 359, distance: 87.7
click at [741, 281] on div "590 484 564 596 599 600 567 441 324 7 Keyboard shortcuts Map Data Map data ©202…" at bounding box center [504, 175] width 1009 height 212
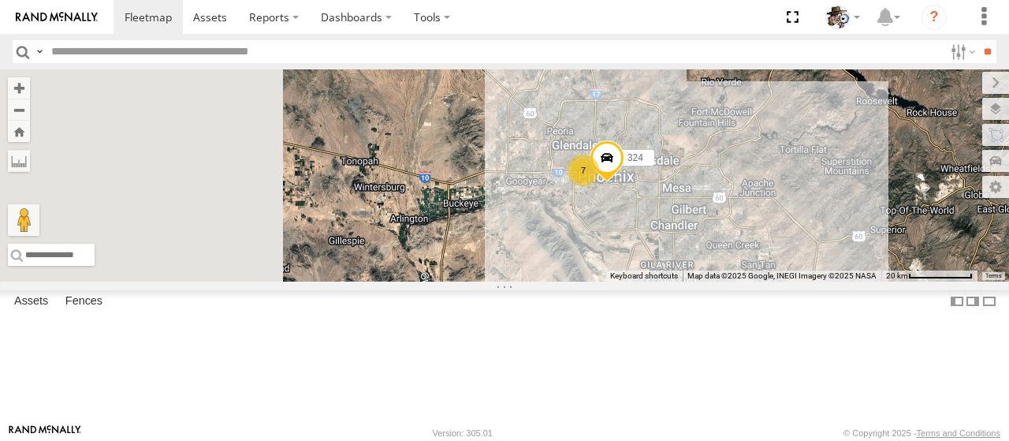
drag, startPoint x: 561, startPoint y: 304, endPoint x: 827, endPoint y: 282, distance: 267.4
click at [827, 281] on div "To navigate the map with touch gestures double-tap and hold your finger on the …" at bounding box center [504, 175] width 1009 height 212
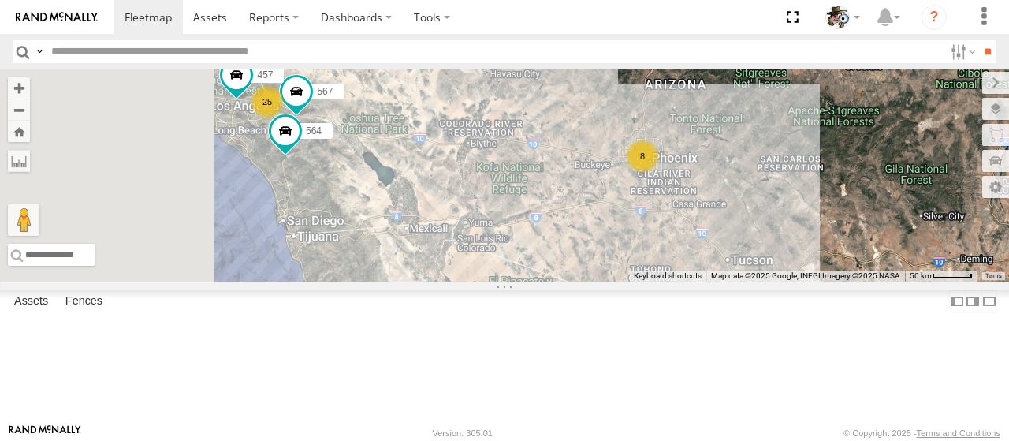
drag, startPoint x: 537, startPoint y: 357, endPoint x: 648, endPoint y: 261, distance: 147.0
click at [648, 261] on div "590 484 564 596 599 600 567 441 25 8 457" at bounding box center [504, 175] width 1009 height 212
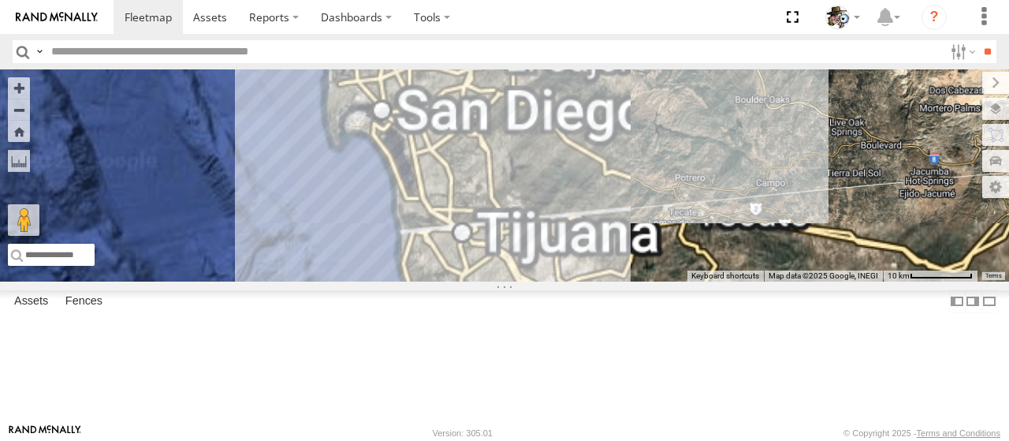
drag, startPoint x: 527, startPoint y: 280, endPoint x: 921, endPoint y: 286, distance: 394.2
click at [921, 281] on div "To navigate the map with touch gestures double-tap and hold your finger on the …" at bounding box center [504, 175] width 1009 height 212
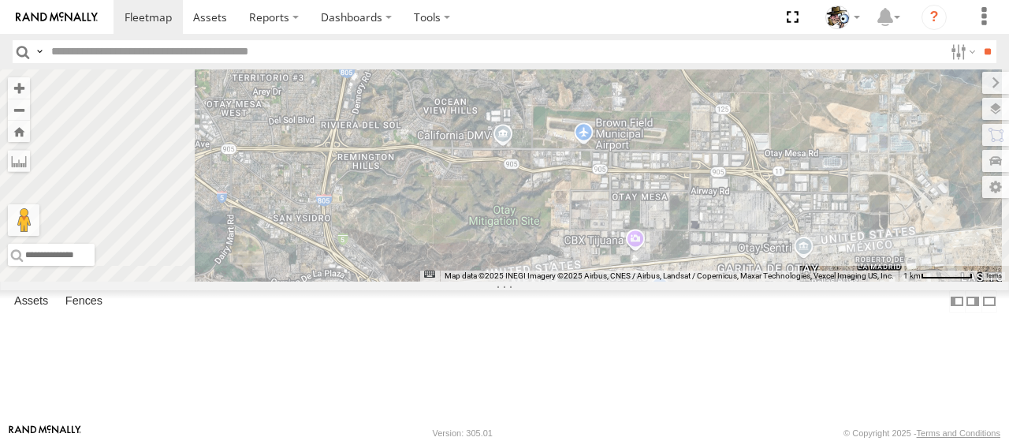
drag, startPoint x: 582, startPoint y: 241, endPoint x: 639, endPoint y: 269, distance: 63.1
click at [639, 269] on div "590 484 564 596 599 600 567 441" at bounding box center [504, 175] width 1009 height 212
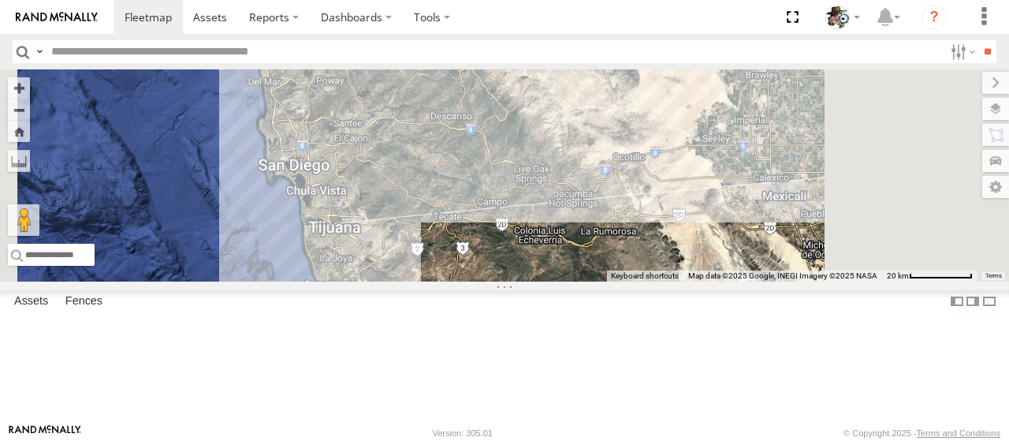
drag, startPoint x: 705, startPoint y: 233, endPoint x: 572, endPoint y: 268, distance: 137.1
click at [572, 268] on div "590 484 564 596 599 600 567 441" at bounding box center [504, 175] width 1009 height 212
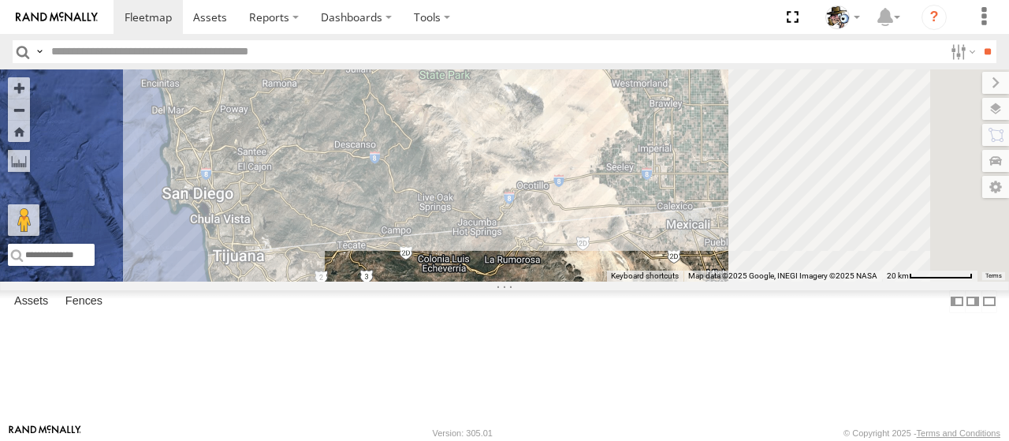
drag, startPoint x: 737, startPoint y: 237, endPoint x: 641, endPoint y: 264, distance: 99.8
click at [641, 264] on div "590 484 564 596 599 600 567 441" at bounding box center [504, 175] width 1009 height 212
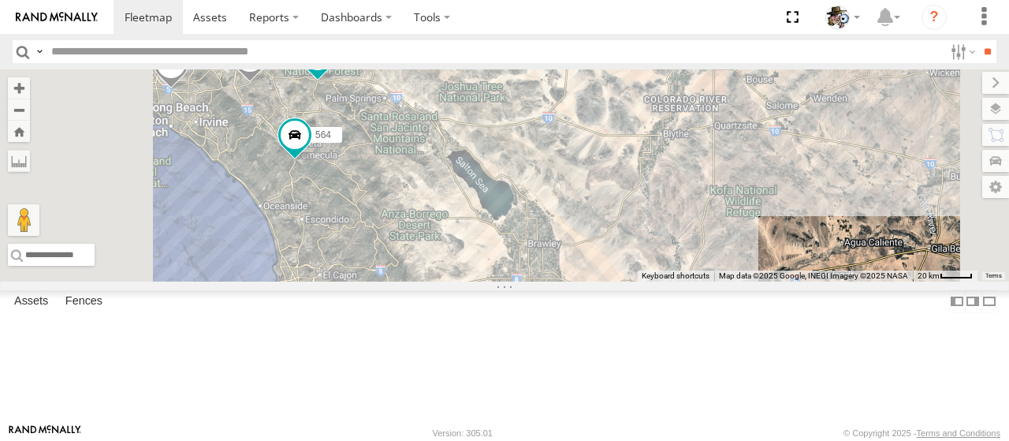
drag, startPoint x: 662, startPoint y: 209, endPoint x: 626, endPoint y: 319, distance: 116.2
click at [626, 281] on div "590 484 564 596 599 600 567 441 566" at bounding box center [504, 175] width 1009 height 212
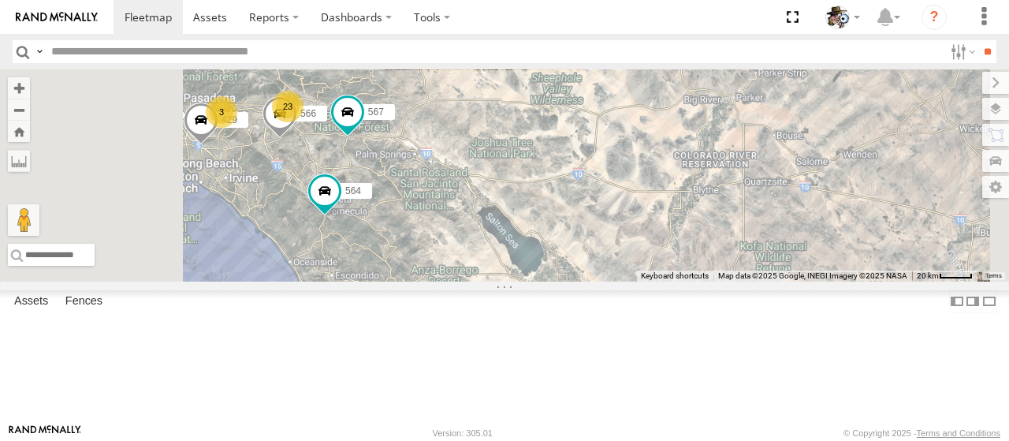
drag, startPoint x: 609, startPoint y: 225, endPoint x: 637, endPoint y: 285, distance: 65.6
click at [637, 281] on div "590 484 564 596 599 600 567 441 566 429 23 3 507" at bounding box center [504, 175] width 1009 height 212
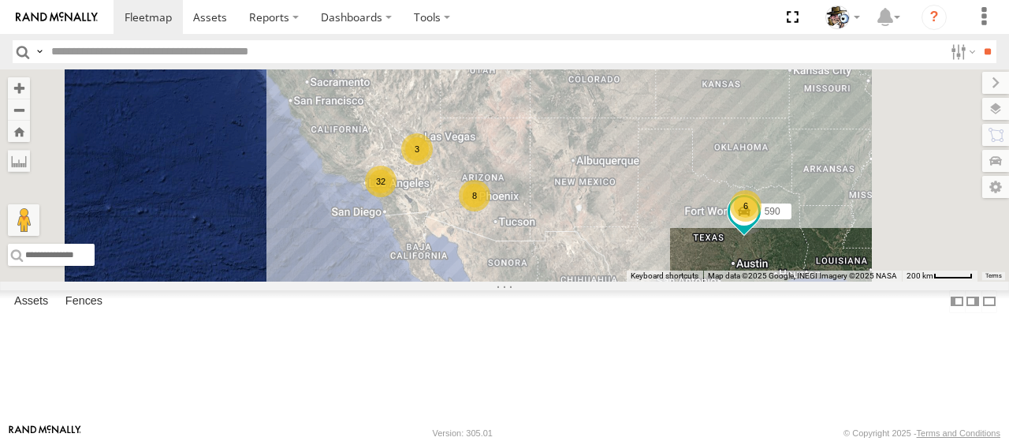
drag, startPoint x: 552, startPoint y: 322, endPoint x: 605, endPoint y: 292, distance: 60.7
click at [605, 281] on div "32 8 6 590 3 484" at bounding box center [504, 175] width 1009 height 212
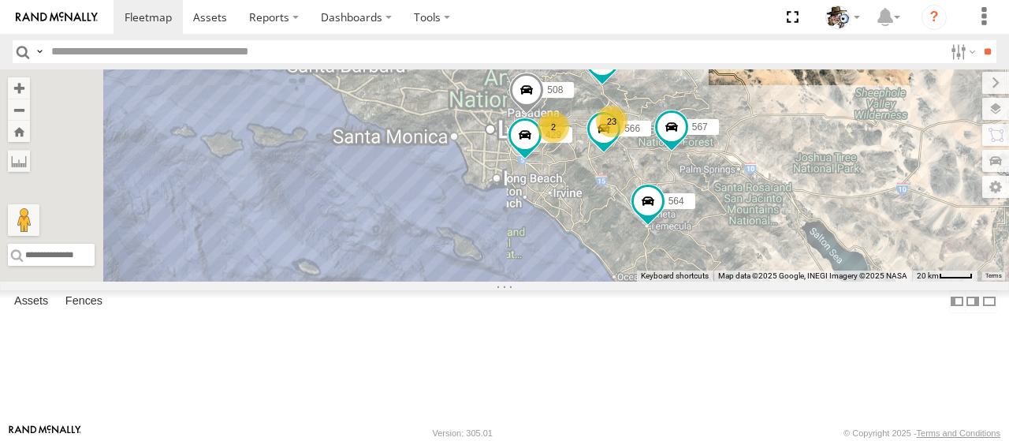
drag, startPoint x: 509, startPoint y: 214, endPoint x: 674, endPoint y: 305, distance: 188.4
click at [674, 281] on div "590 484 23 2 508 564 566 429 507 567" at bounding box center [504, 175] width 1009 height 212
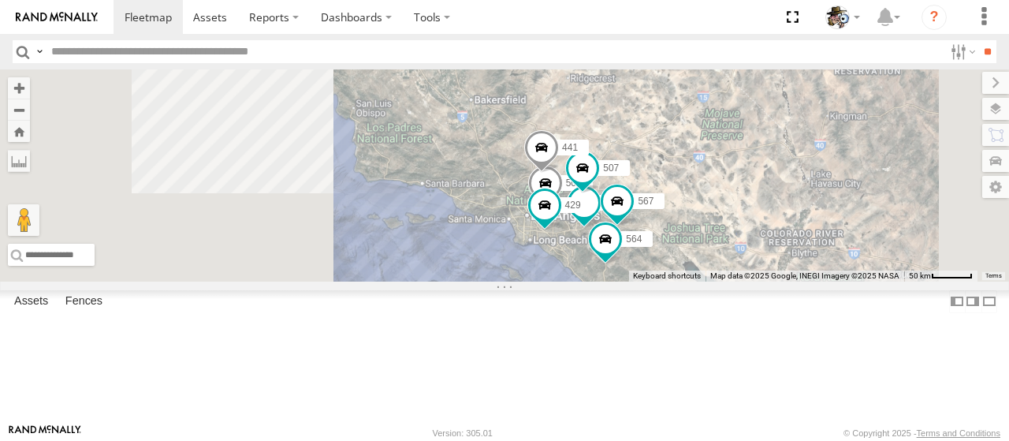
drag, startPoint x: 516, startPoint y: 174, endPoint x: 624, endPoint y: 275, distance: 147.8
click at [624, 275] on div "590 484 508 564 566 429 507 567 441" at bounding box center [504, 175] width 1009 height 212
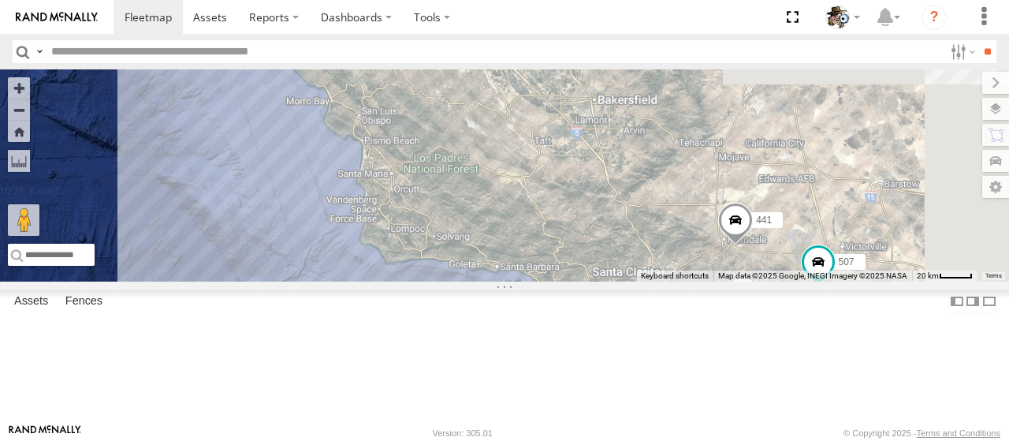
drag, startPoint x: 592, startPoint y: 278, endPoint x: 614, endPoint y: 370, distance: 94.8
click at [614, 281] on div "590 484 564 567 441 596 599 600 23 2 508 566 429 507" at bounding box center [504, 175] width 1009 height 212
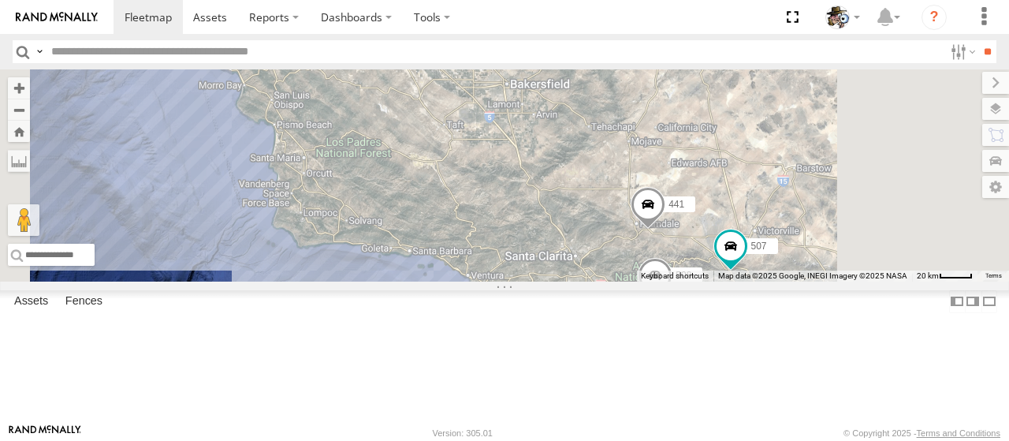
drag, startPoint x: 591, startPoint y: 339, endPoint x: 428, endPoint y: 315, distance: 164.9
click at [428, 281] on div "590 484 564 567 441 596 599 600 23 2 508 566 429 507" at bounding box center [504, 175] width 1009 height 212
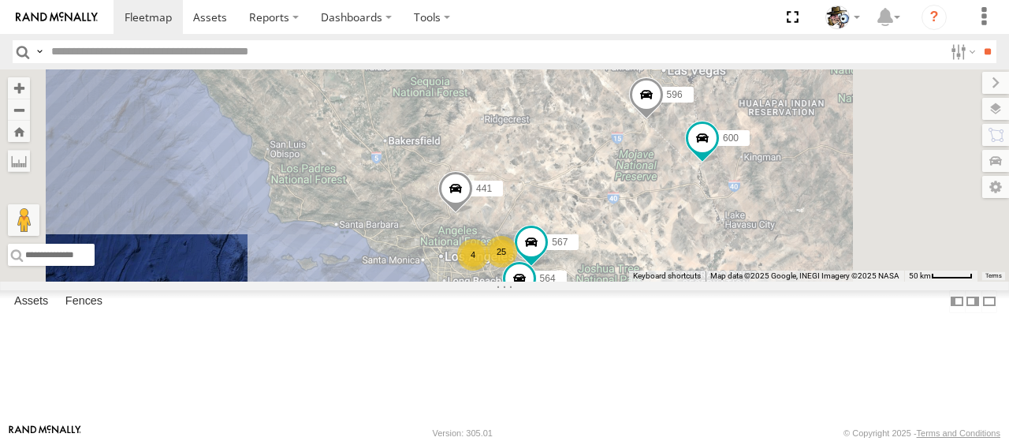
drag, startPoint x: 639, startPoint y: 229, endPoint x: 587, endPoint y: 275, distance: 69.8
click at [586, 277] on div "590 484 564 567 441 596 599 600 25 4" at bounding box center [504, 175] width 1009 height 212
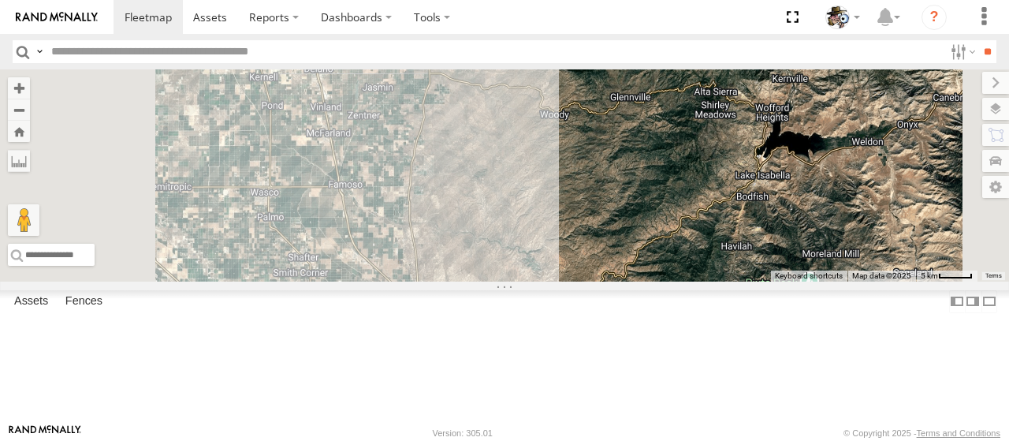
drag, startPoint x: 583, startPoint y: 192, endPoint x: 716, endPoint y: 217, distance: 135.6
click at [716, 217] on div "590 484 564 567 441 596 599 600" at bounding box center [504, 175] width 1009 height 212
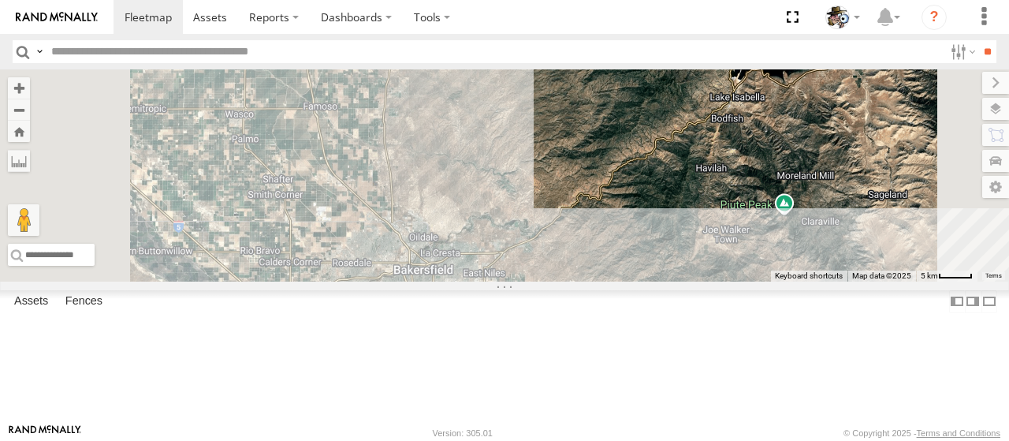
drag, startPoint x: 713, startPoint y: 234, endPoint x: 686, endPoint y: 152, distance: 86.3
click at [686, 152] on div "590 484 564 567 441 596 599 600" at bounding box center [504, 175] width 1009 height 212
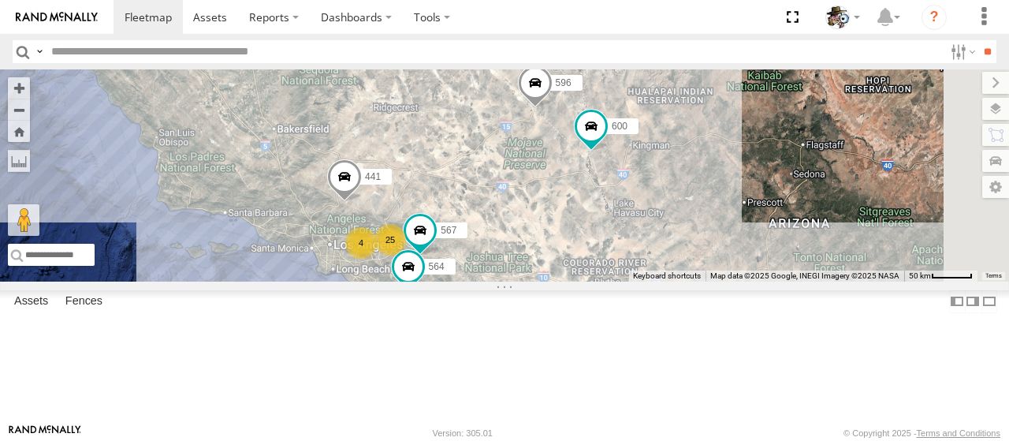
drag, startPoint x: 717, startPoint y: 304, endPoint x: 478, endPoint y: 268, distance: 242.3
click at [482, 274] on div "590 484 564 567 441 596 599 600 25 4" at bounding box center [504, 175] width 1009 height 212
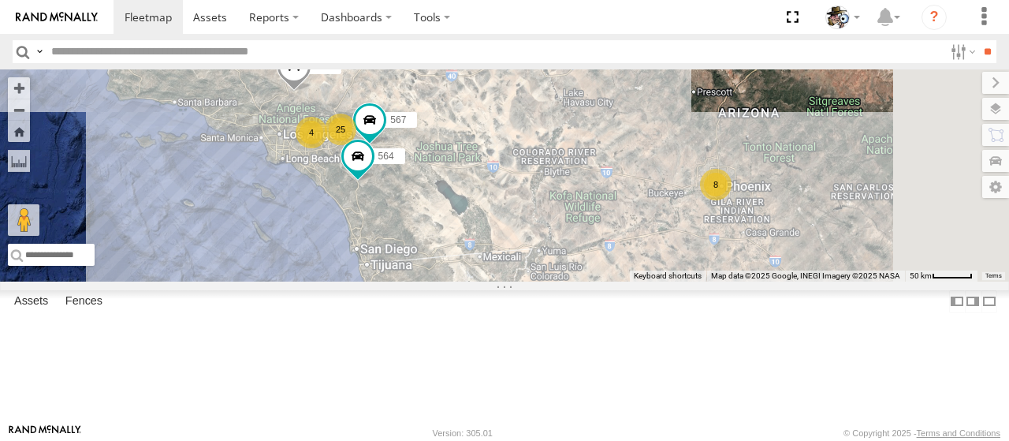
drag, startPoint x: 665, startPoint y: 280, endPoint x: 630, endPoint y: 230, distance: 61.0
click at [630, 230] on div "590 484 564 567 441 596 599 600 25 4 8" at bounding box center [504, 175] width 1009 height 212
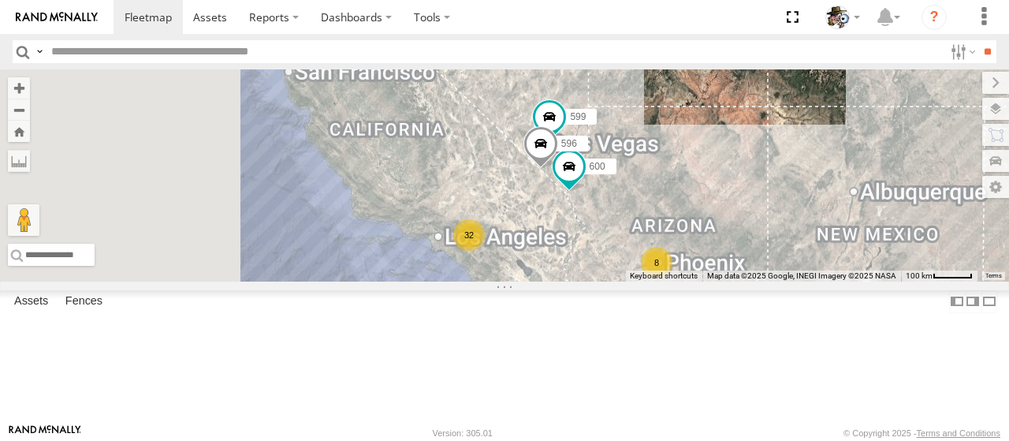
drag, startPoint x: 512, startPoint y: 181, endPoint x: 702, endPoint y: 272, distance: 210.2
click at [702, 272] on div "590 484 32 8 596 599 600" at bounding box center [504, 175] width 1009 height 212
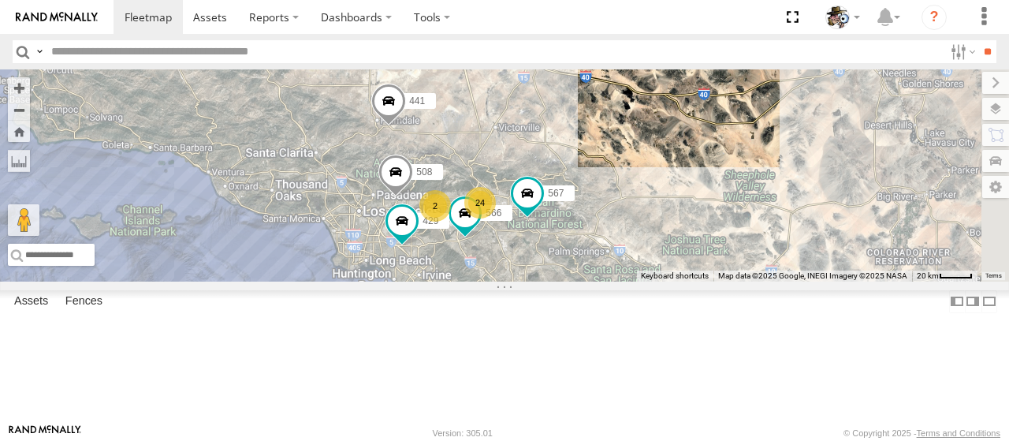
drag, startPoint x: 661, startPoint y: 337, endPoint x: 575, endPoint y: 225, distance: 140.5
click at [575, 225] on div "590 484 596 599 600 24 2 508 566 429 567 441" at bounding box center [504, 175] width 1009 height 212
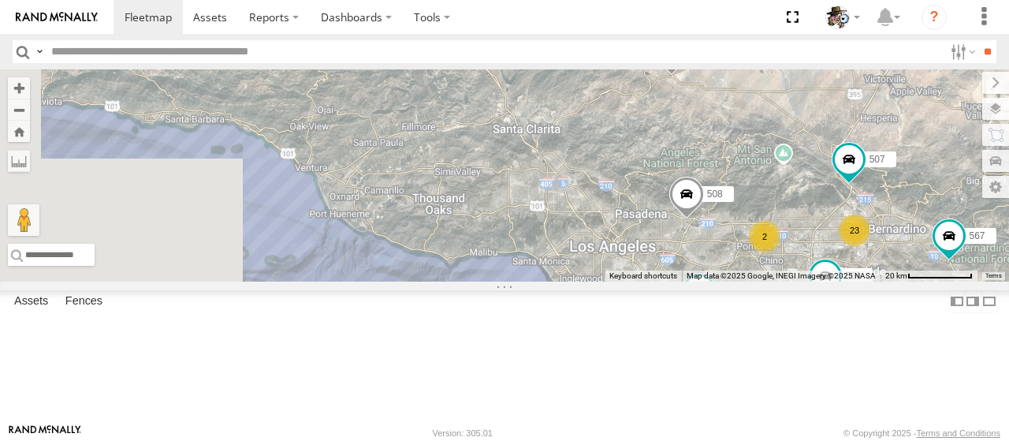
drag, startPoint x: 505, startPoint y: 255, endPoint x: 792, endPoint y: 251, distance: 287.0
click at [798, 281] on div "590 484 596 599 600 508 566 429 567 441 564 23 2 507" at bounding box center [504, 175] width 1009 height 212
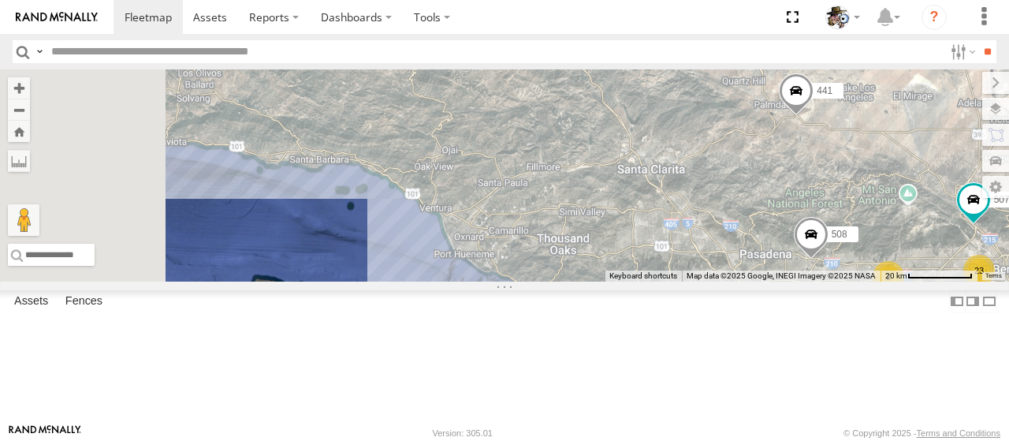
drag, startPoint x: 691, startPoint y: 162, endPoint x: 809, endPoint y: 196, distance: 122.5
click at [809, 196] on div "To navigate the map with touch gestures double-tap and hold your finger on the …" at bounding box center [504, 175] width 1009 height 212
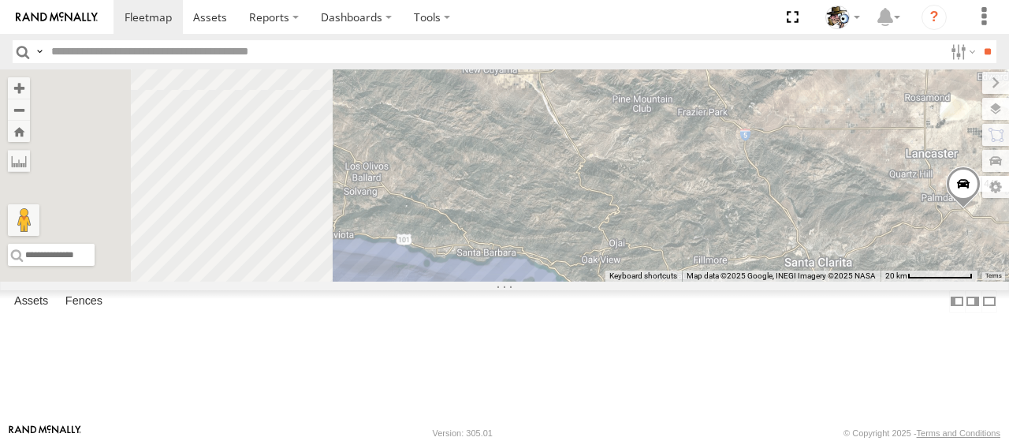
drag, startPoint x: 634, startPoint y: 185, endPoint x: 801, endPoint y: 290, distance: 197.3
click at [801, 281] on div "590 484 596 599 600 508 566 429 567 441 564 23 2 507" at bounding box center [504, 175] width 1009 height 212
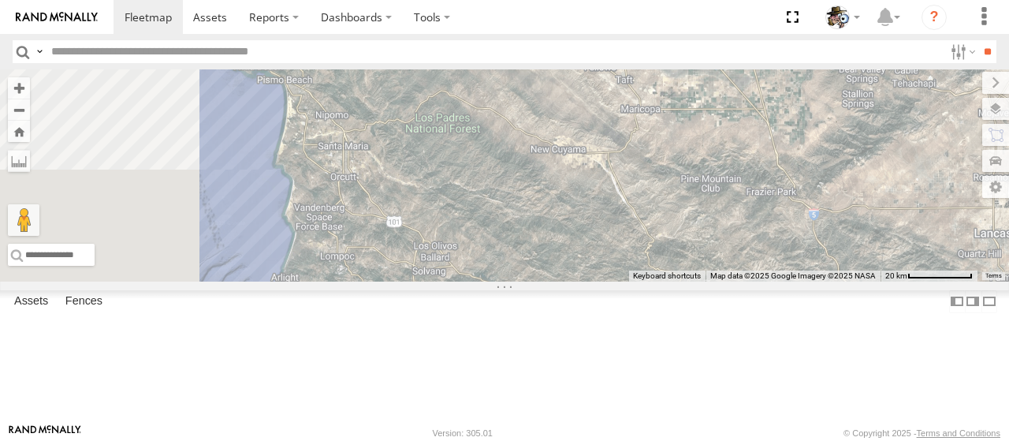
drag, startPoint x: 626, startPoint y: 177, endPoint x: 659, endPoint y: 255, distance: 84.1
click at [659, 255] on div "590 484 596 599 600 508 566 429 567 441 564 23 2 507" at bounding box center [504, 175] width 1009 height 212
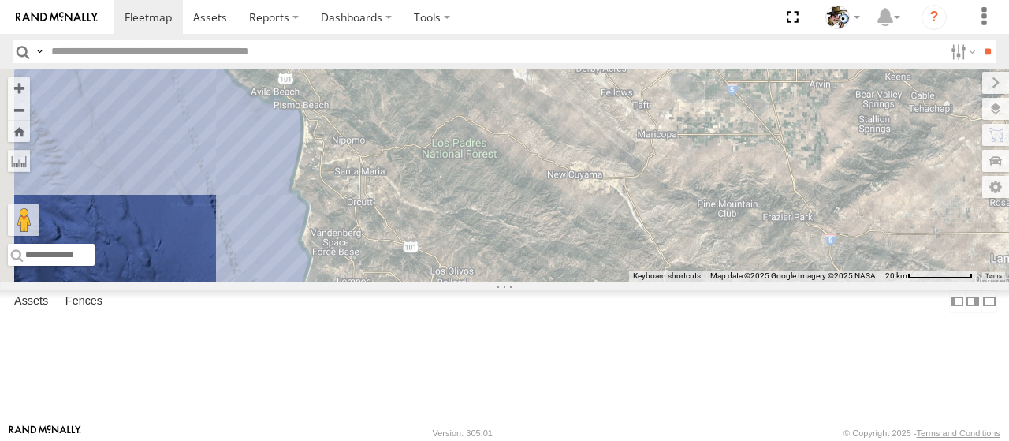
drag, startPoint x: 579, startPoint y: 142, endPoint x: 596, endPoint y: 171, distance: 33.9
click at [596, 171] on div "590 484 596 599 600 508 566 429 567 441 564 23 2 507" at bounding box center [504, 175] width 1009 height 212
